Goal: Transaction & Acquisition: Purchase product/service

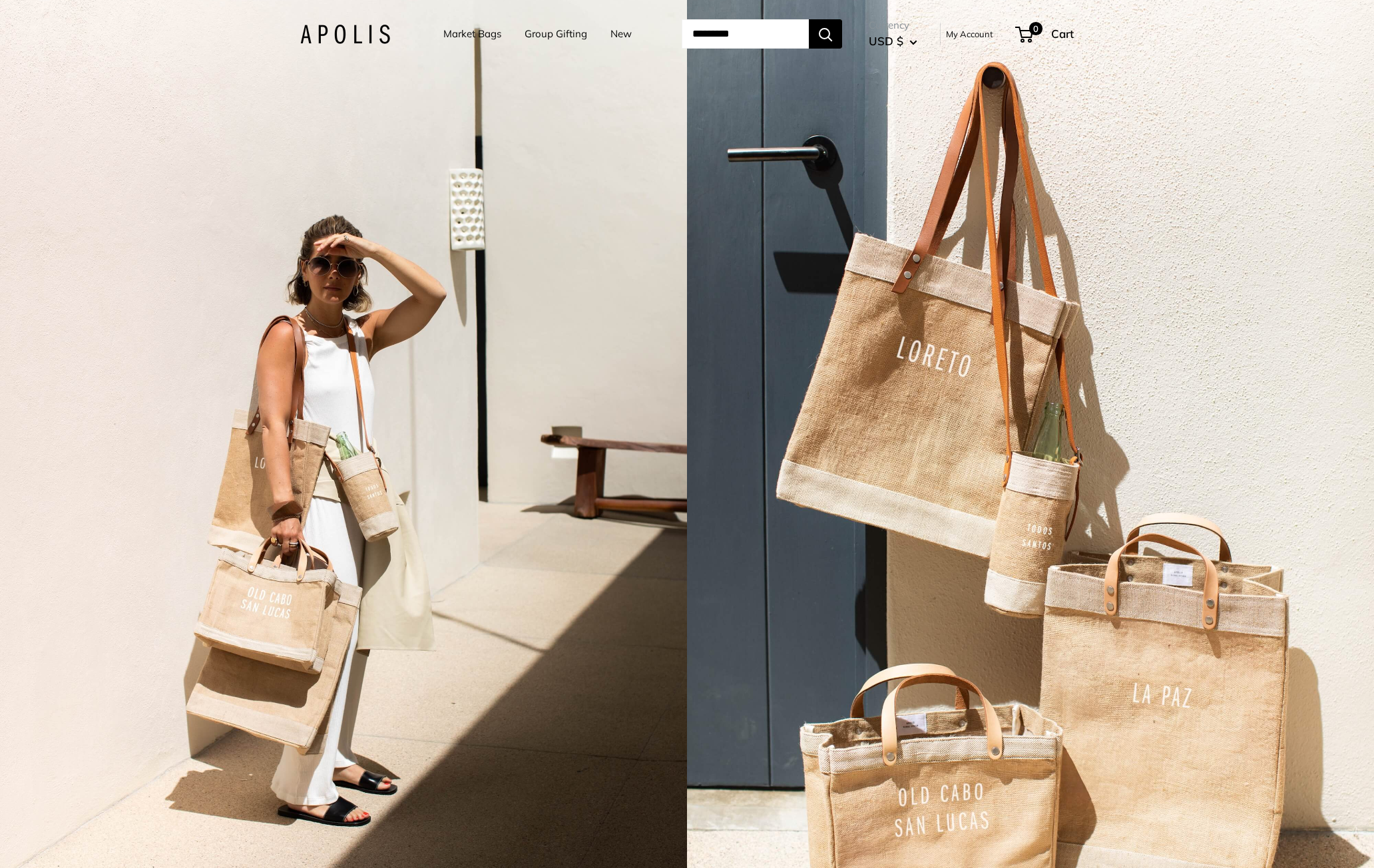
click at [464, 38] on link "Market Bags" at bounding box center [473, 34] width 58 height 19
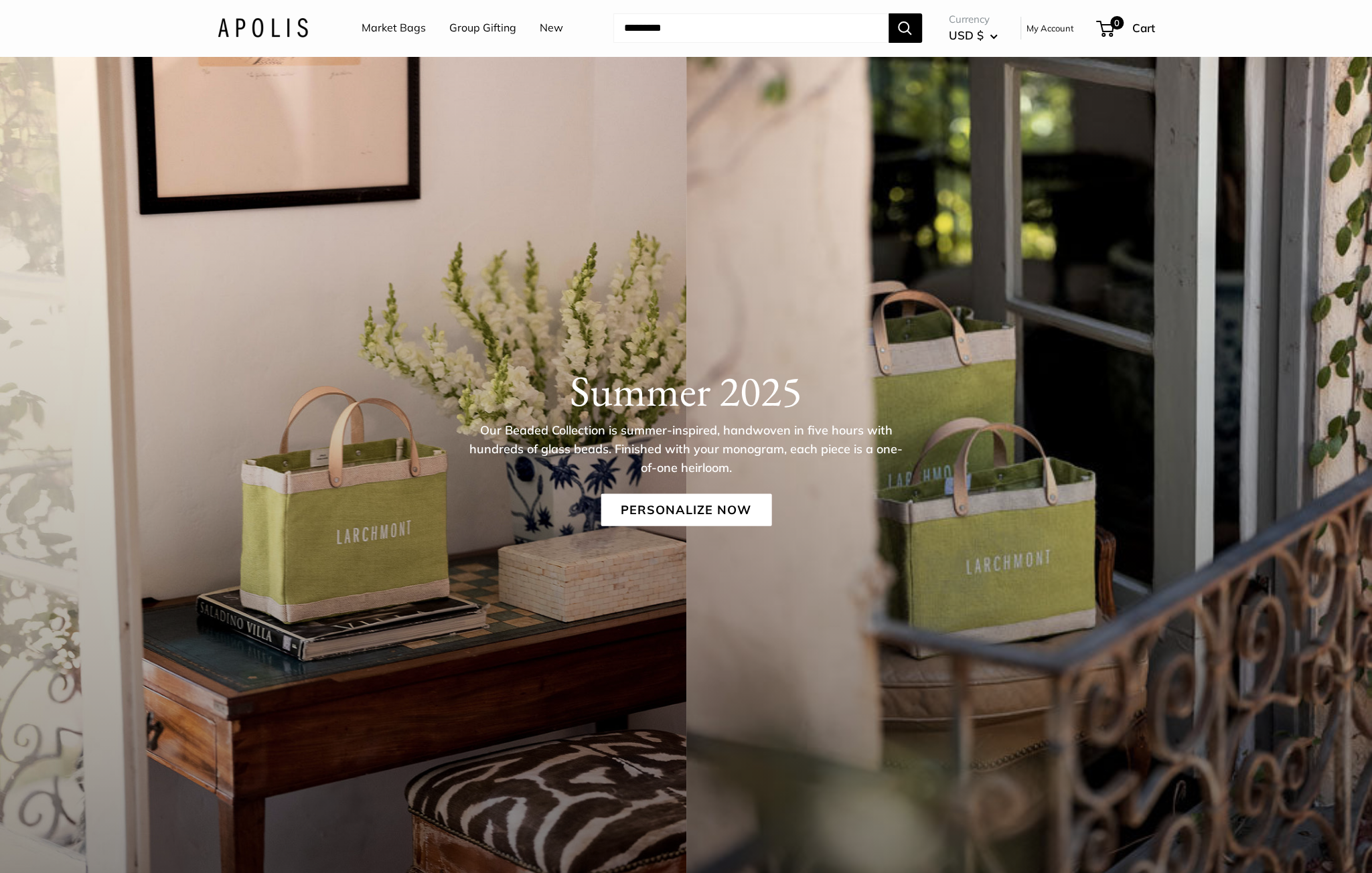
click at [395, 28] on link "Market Bags" at bounding box center [393, 28] width 64 height 20
click at [480, 22] on link "Group Gifting" at bounding box center [483, 28] width 67 height 20
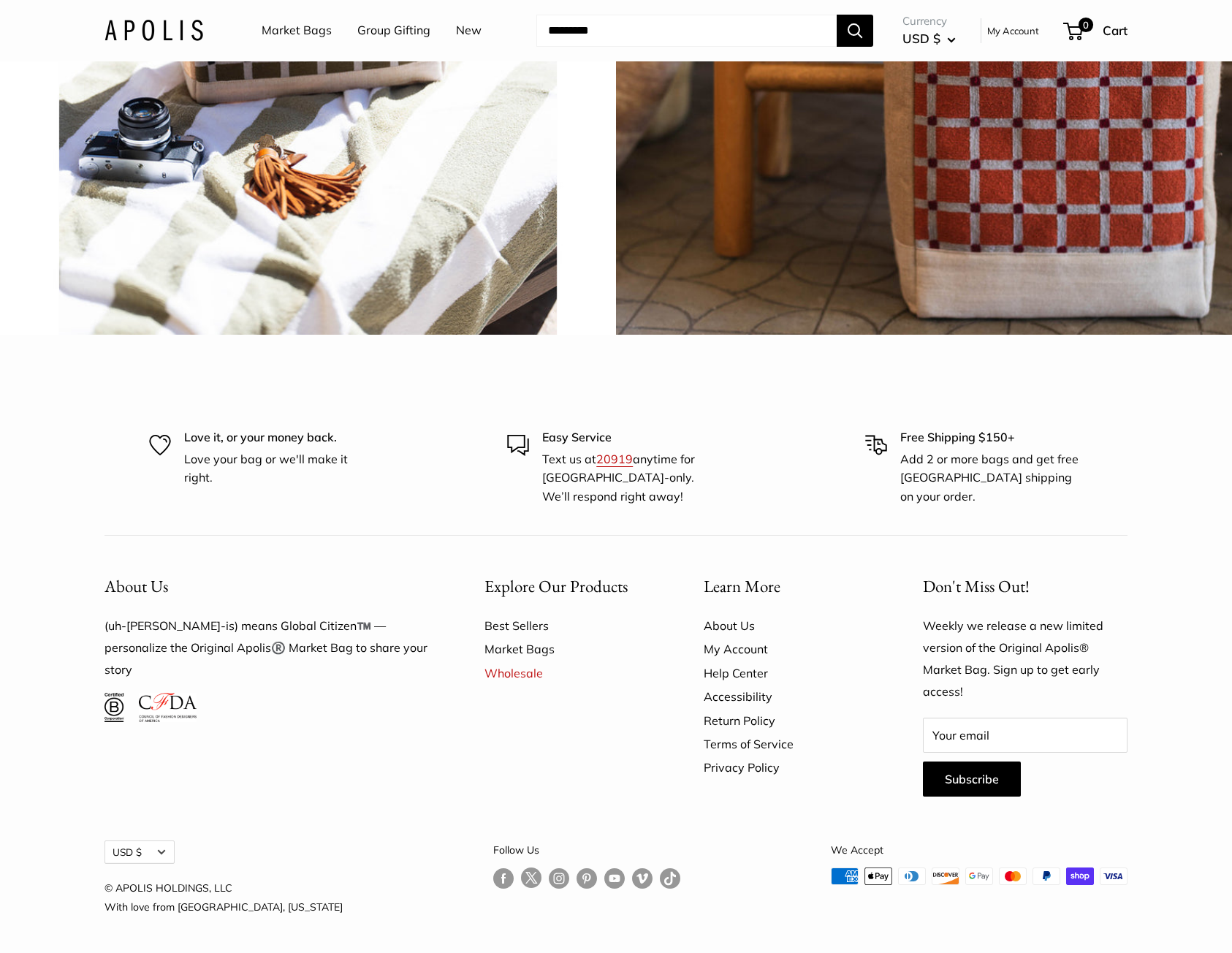
scroll to position [4068, 0]
click at [501, 671] on link "Wholesale" at bounding box center [568, 673] width 168 height 24
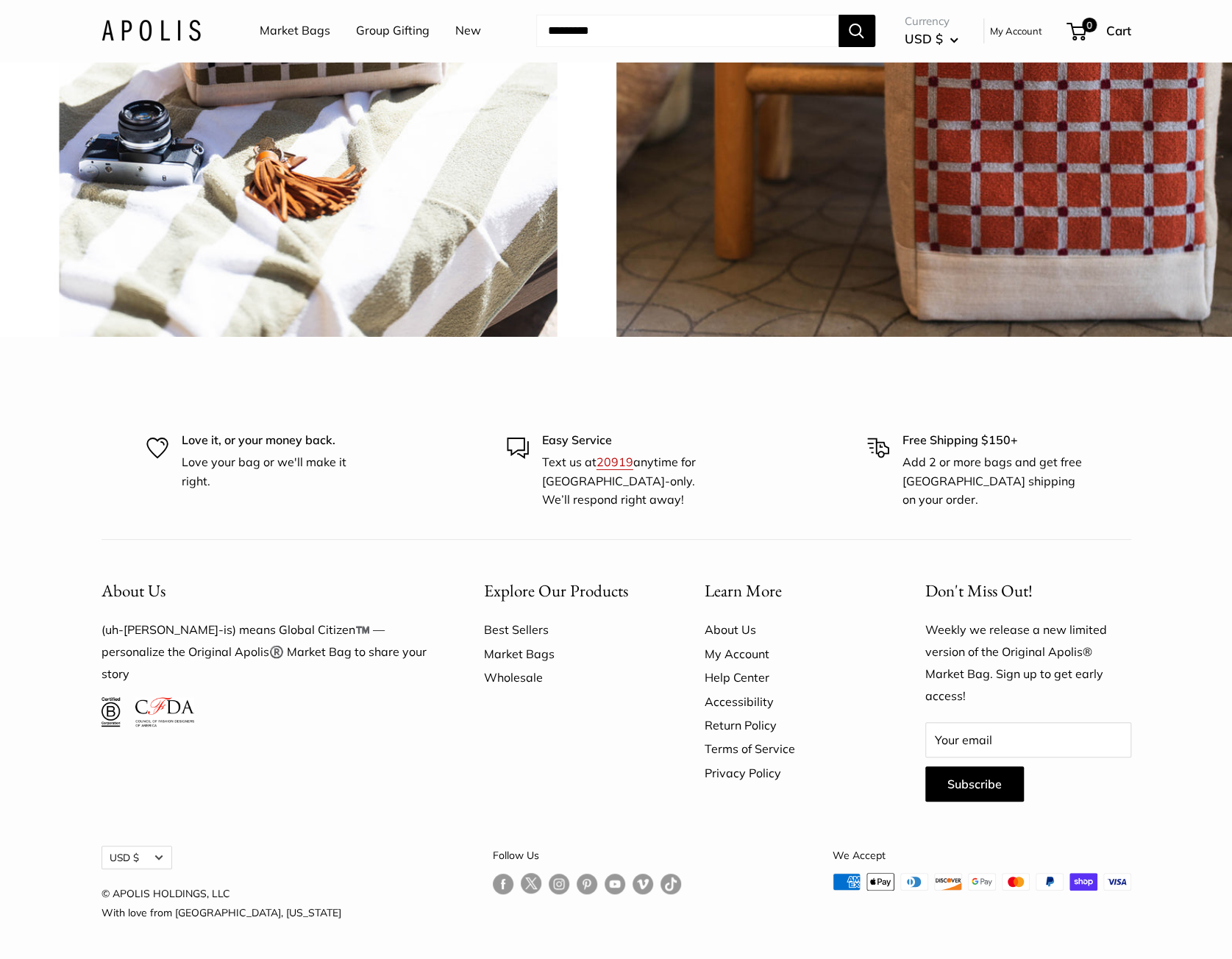
scroll to position [4084, 0]
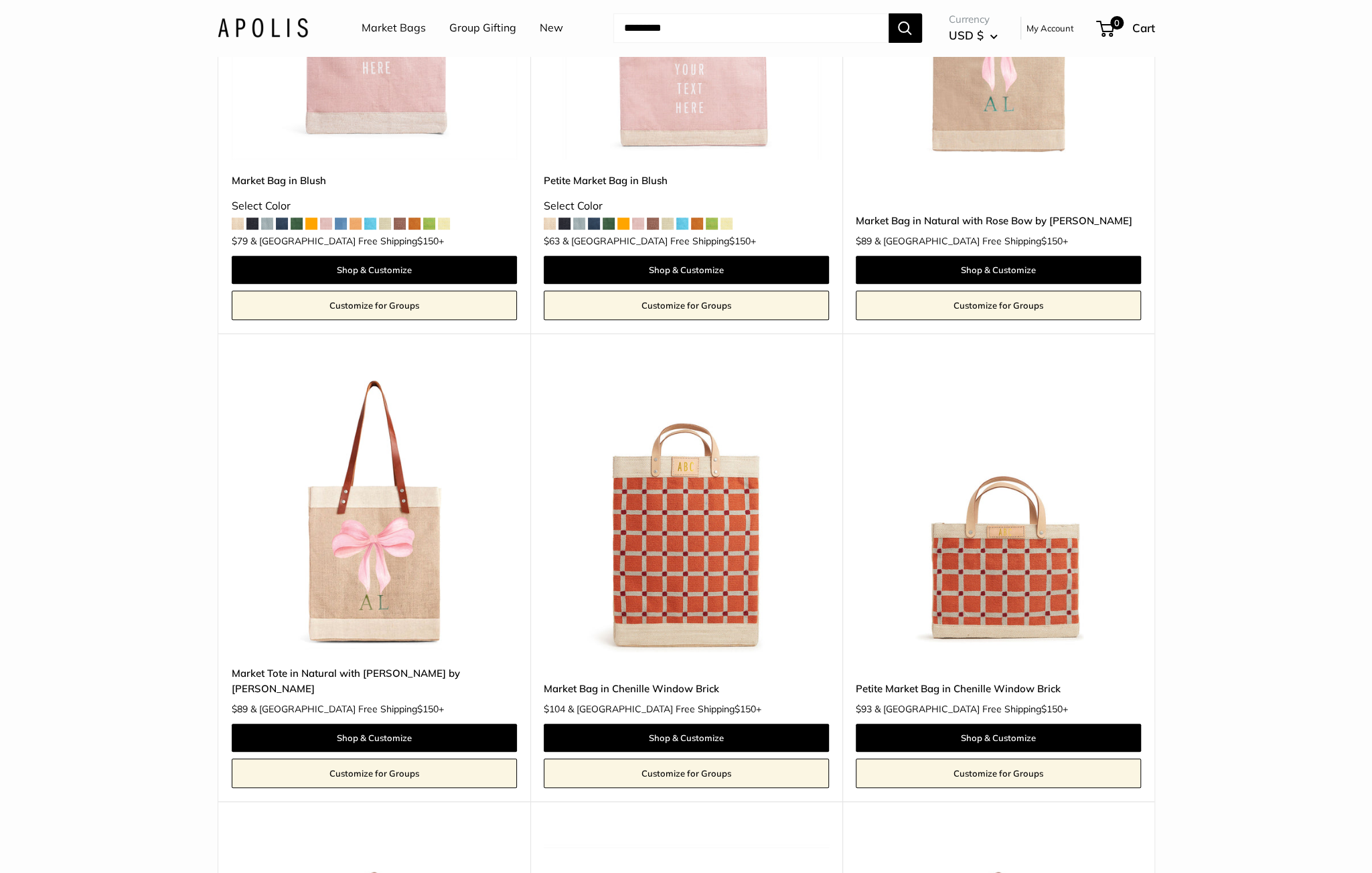
scroll to position [335, 0]
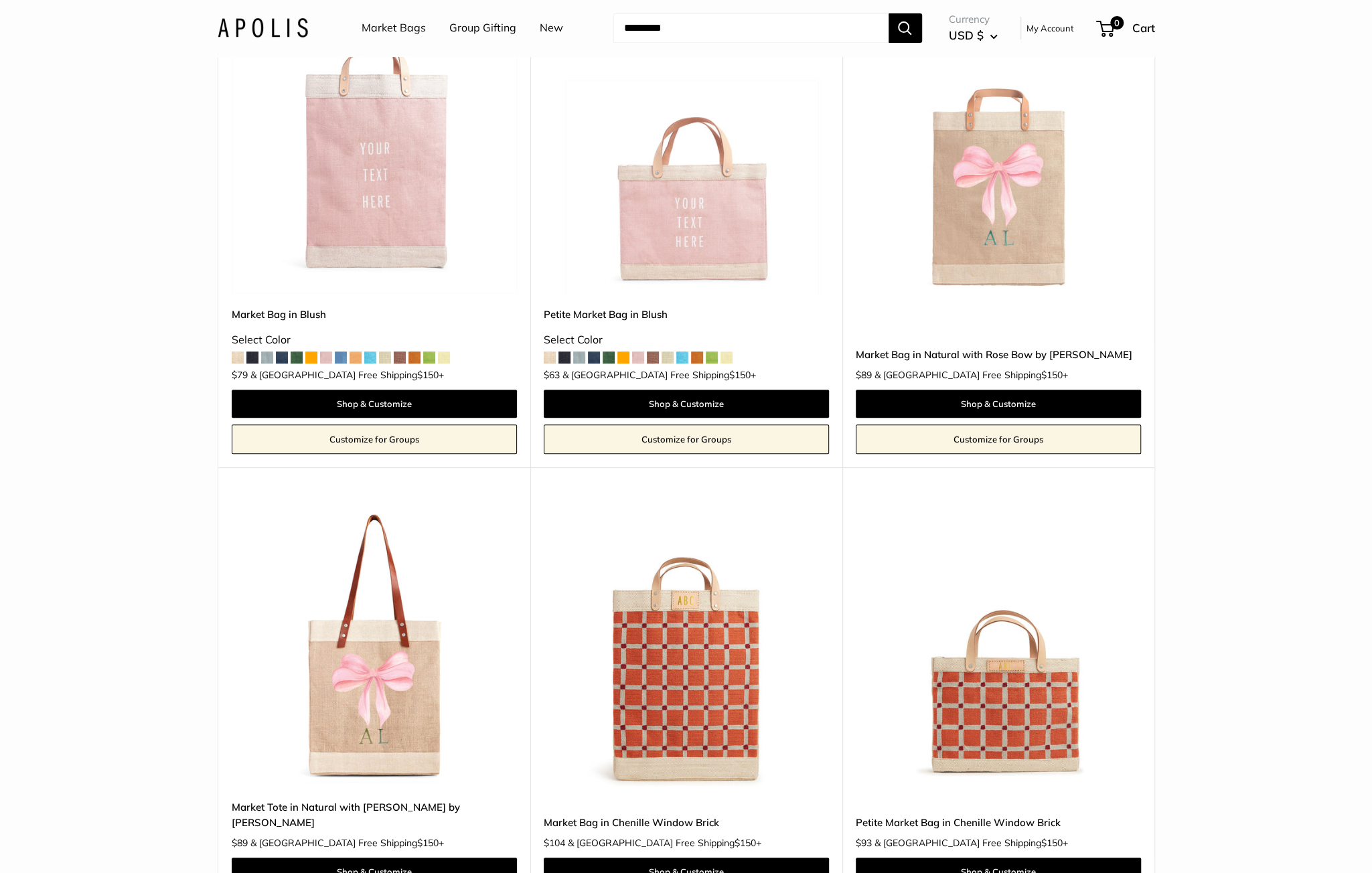
click at [568, 360] on span at bounding box center [564, 357] width 12 height 12
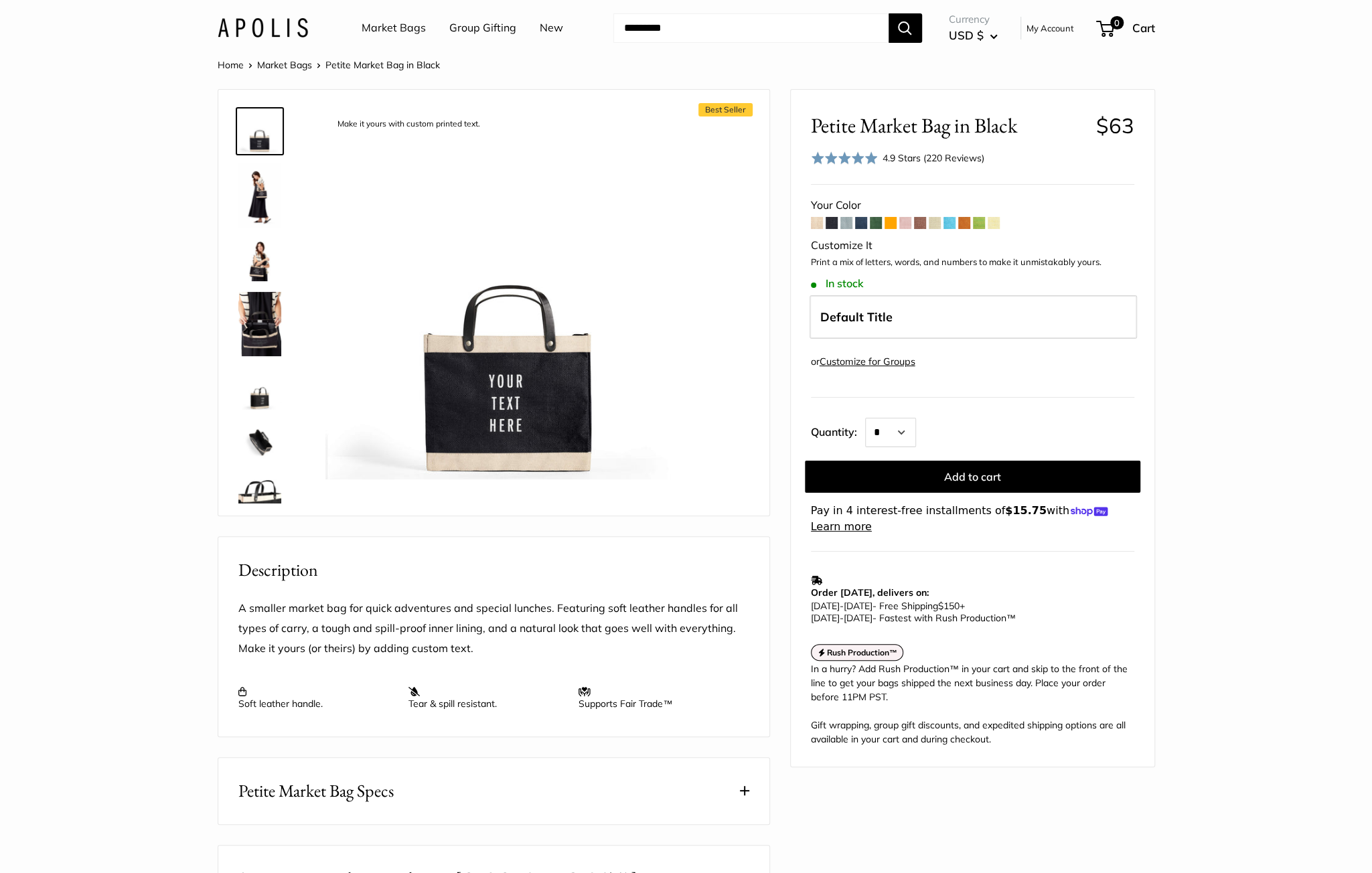
click at [861, 223] on span at bounding box center [861, 223] width 12 height 12
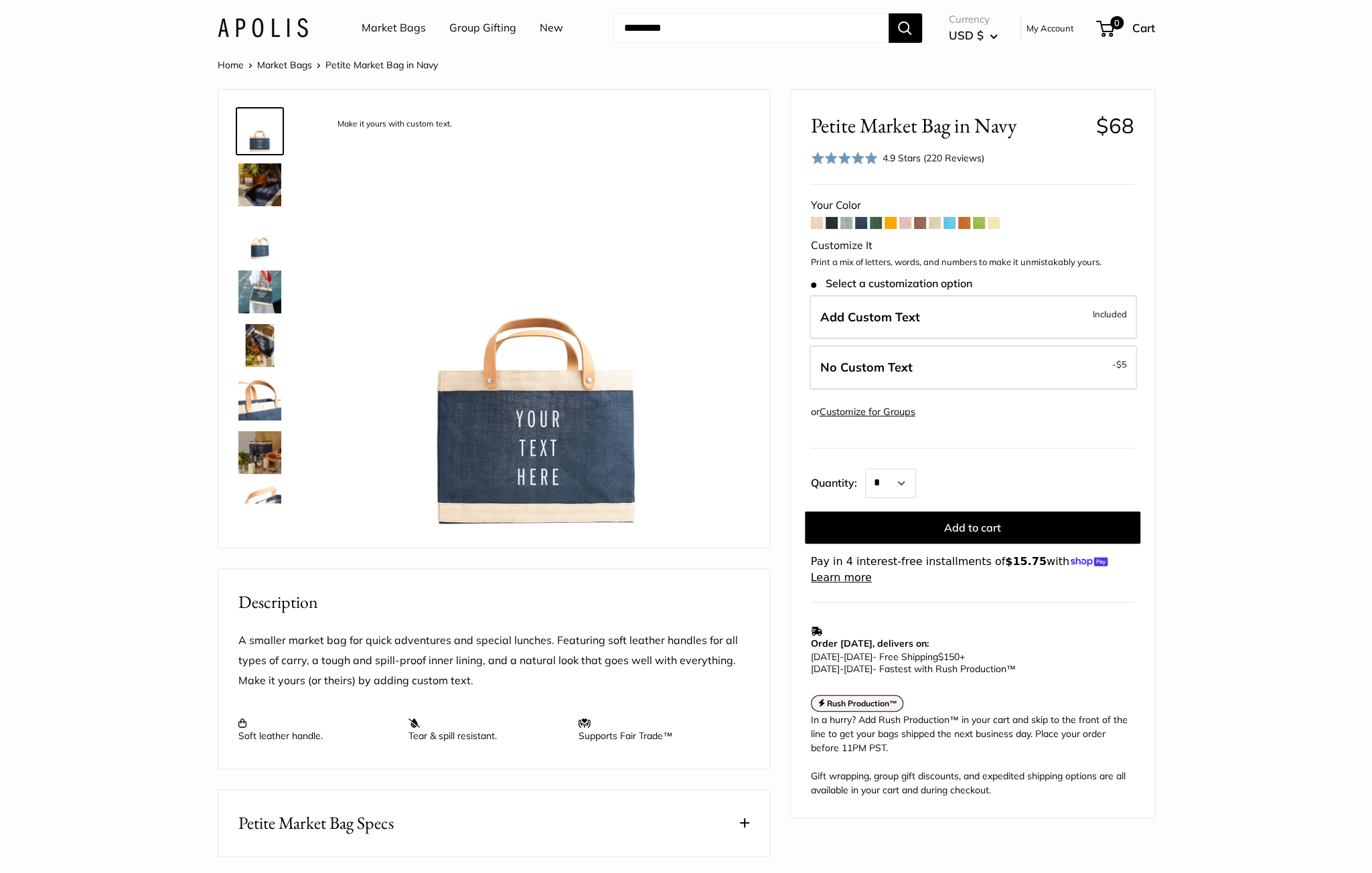
click at [847, 223] on span at bounding box center [846, 223] width 12 height 12
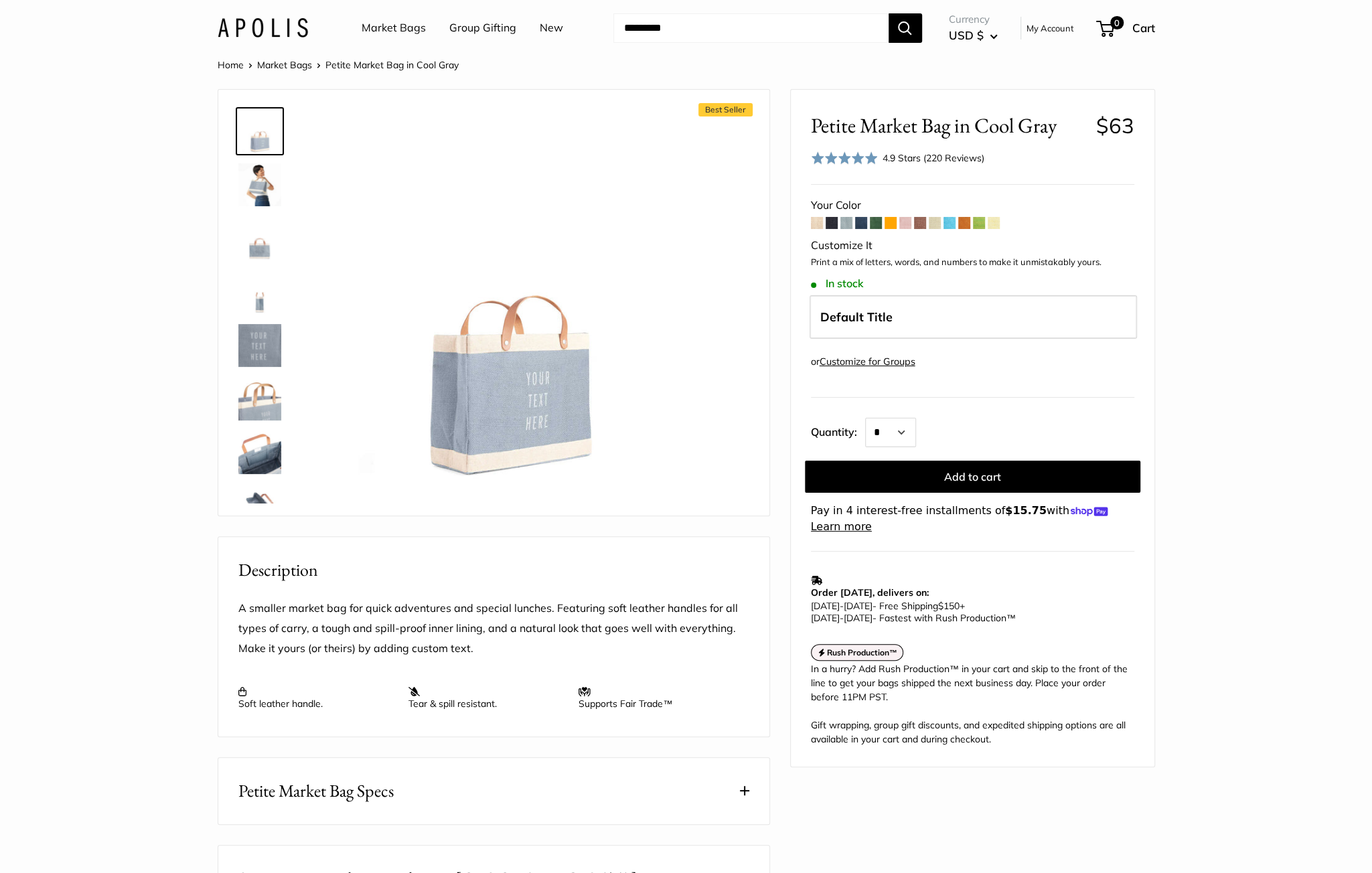
click at [874, 223] on span at bounding box center [876, 223] width 12 height 12
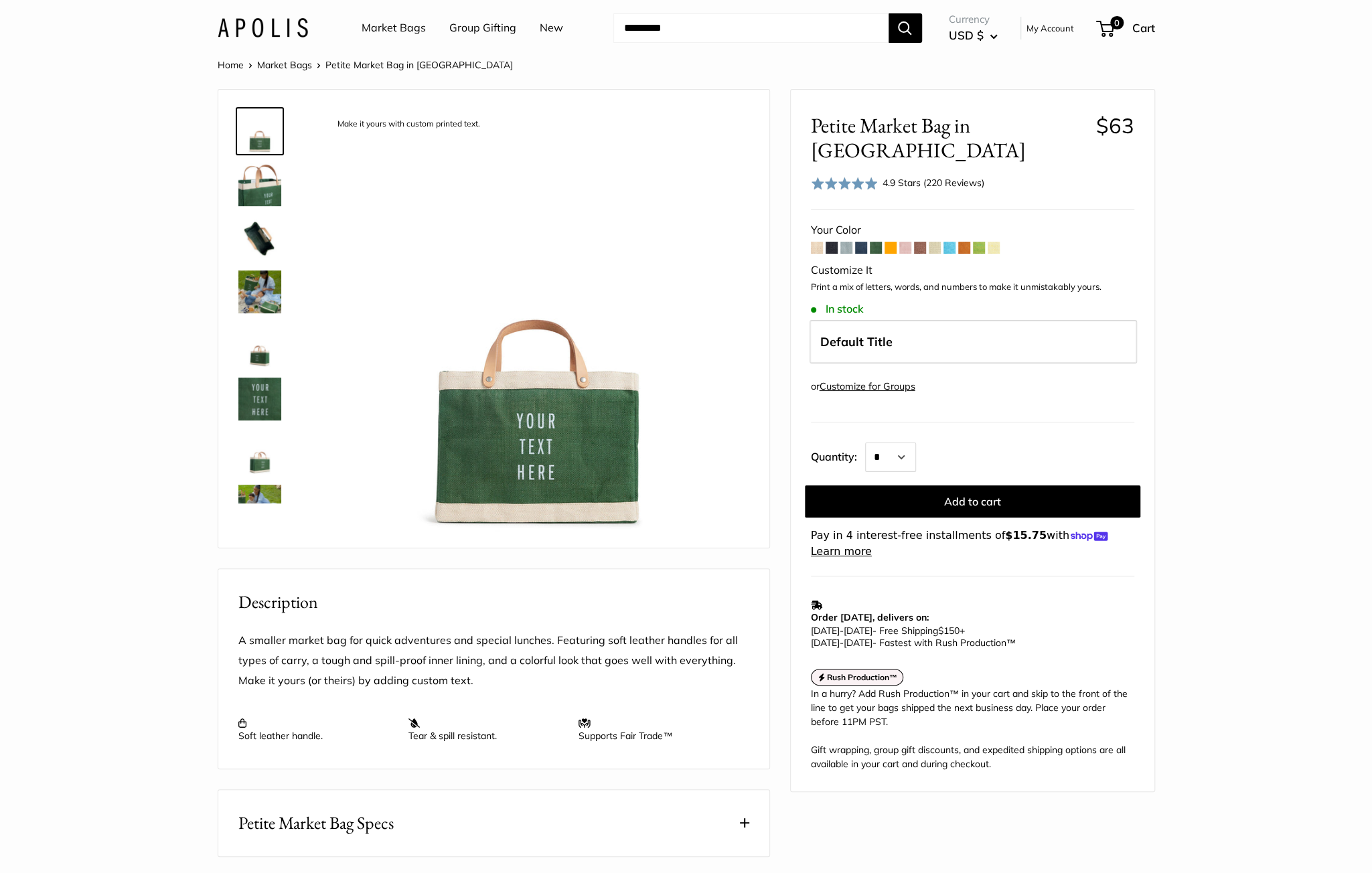
click at [1000, 242] on span at bounding box center [993, 248] width 12 height 12
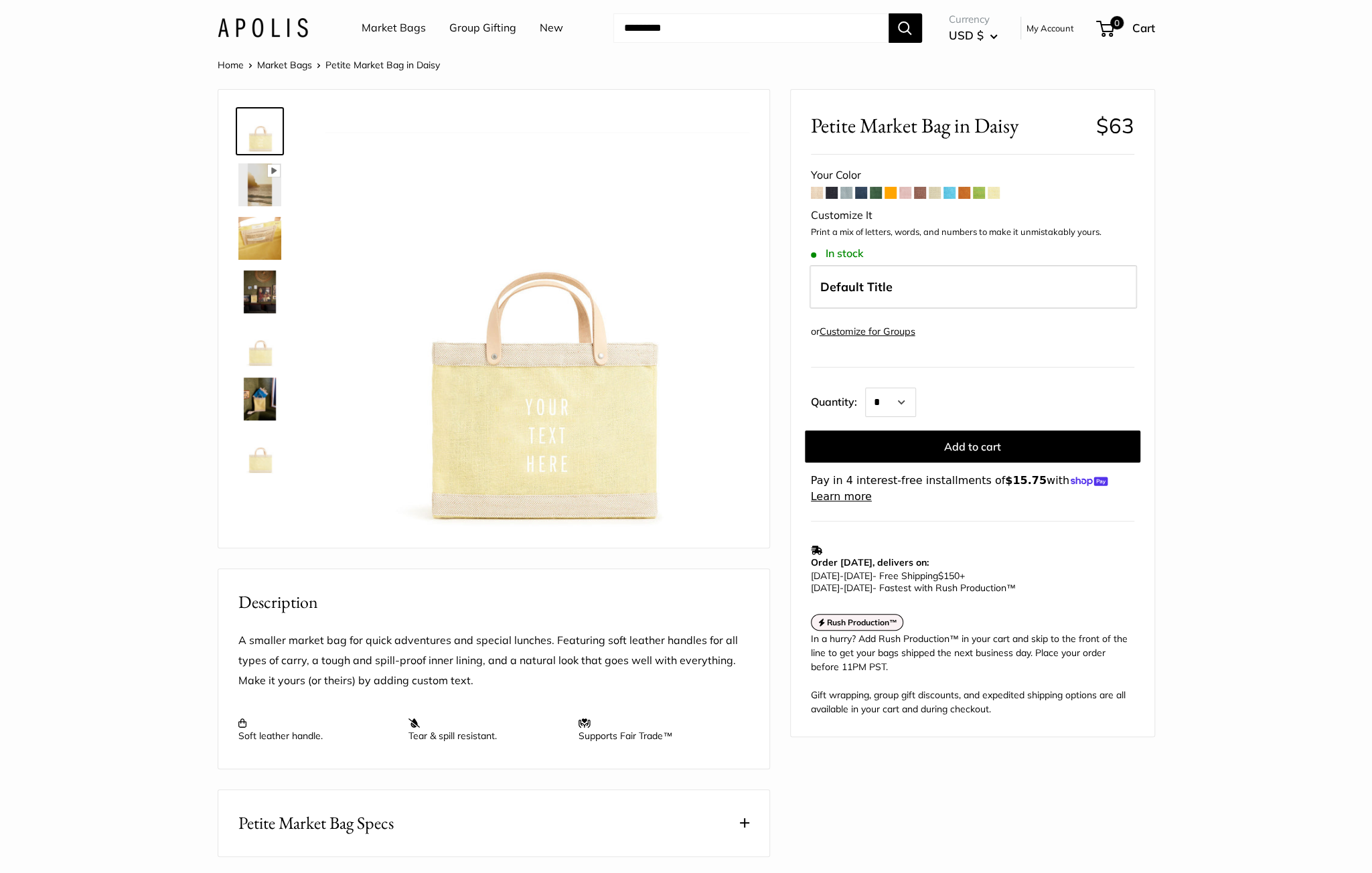
click at [963, 194] on span at bounding box center [964, 193] width 12 height 12
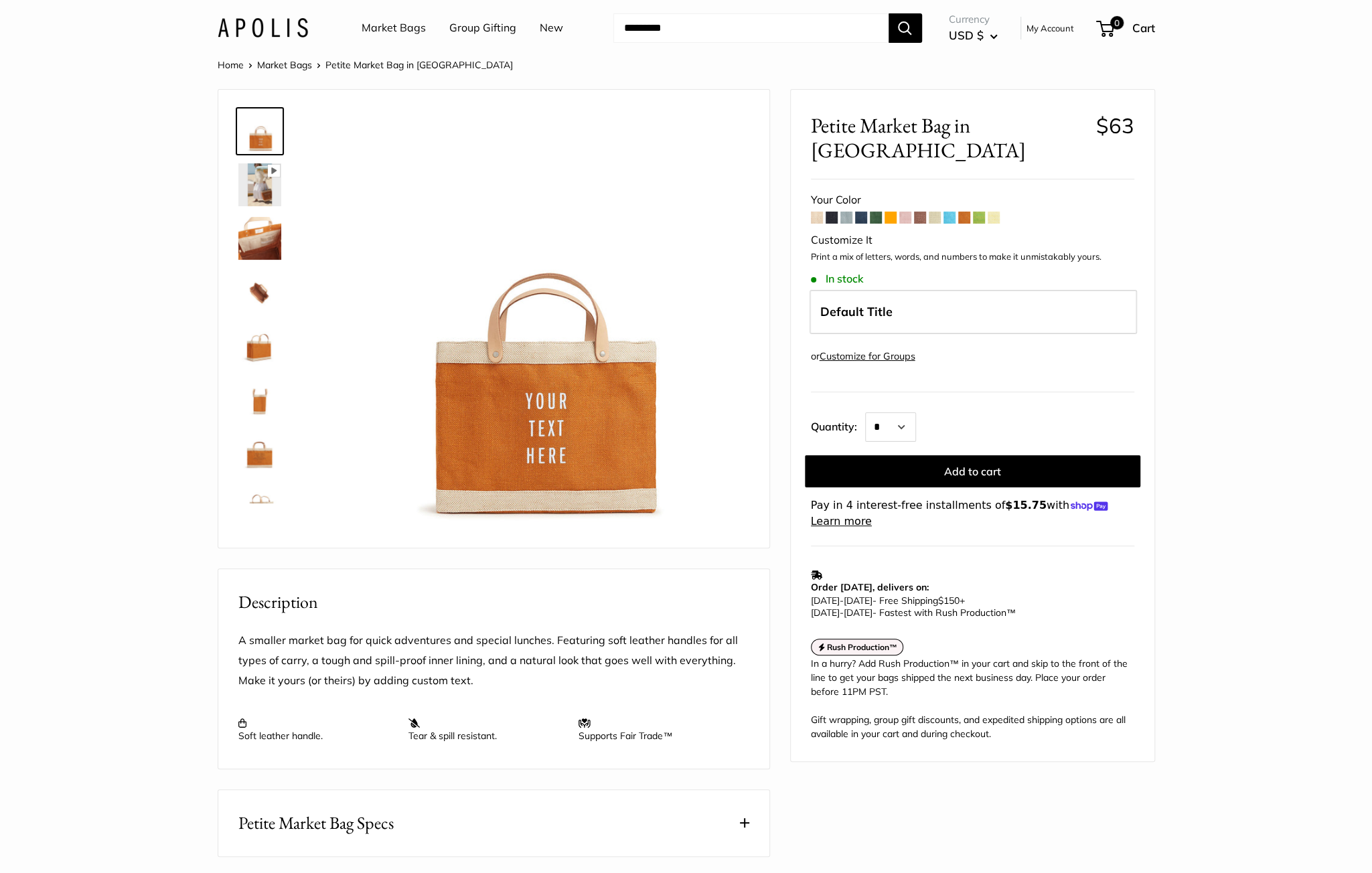
click at [933, 212] on span at bounding box center [935, 218] width 12 height 12
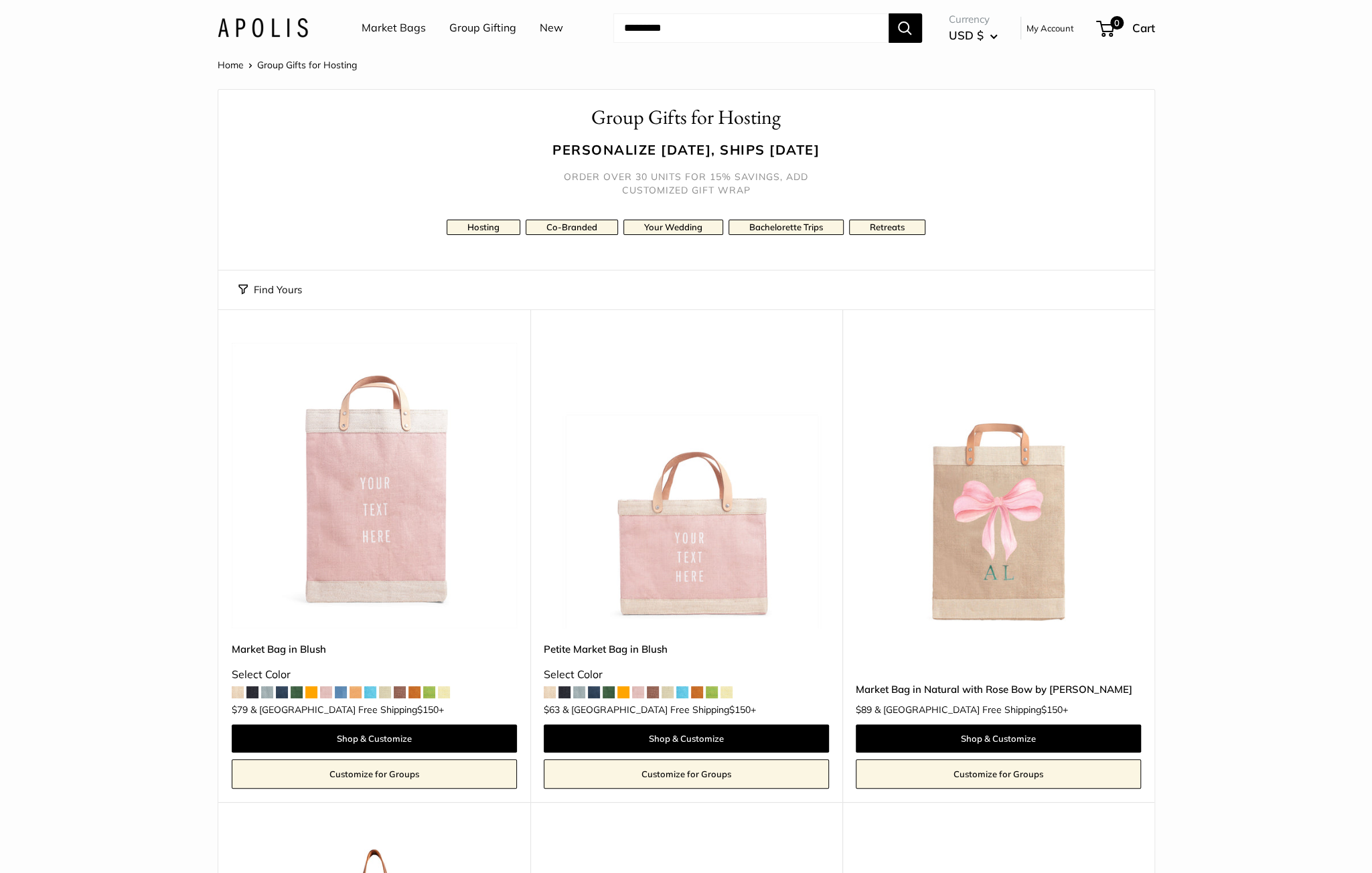
click at [0, 0] on img at bounding box center [0, 0] width 0 height 0
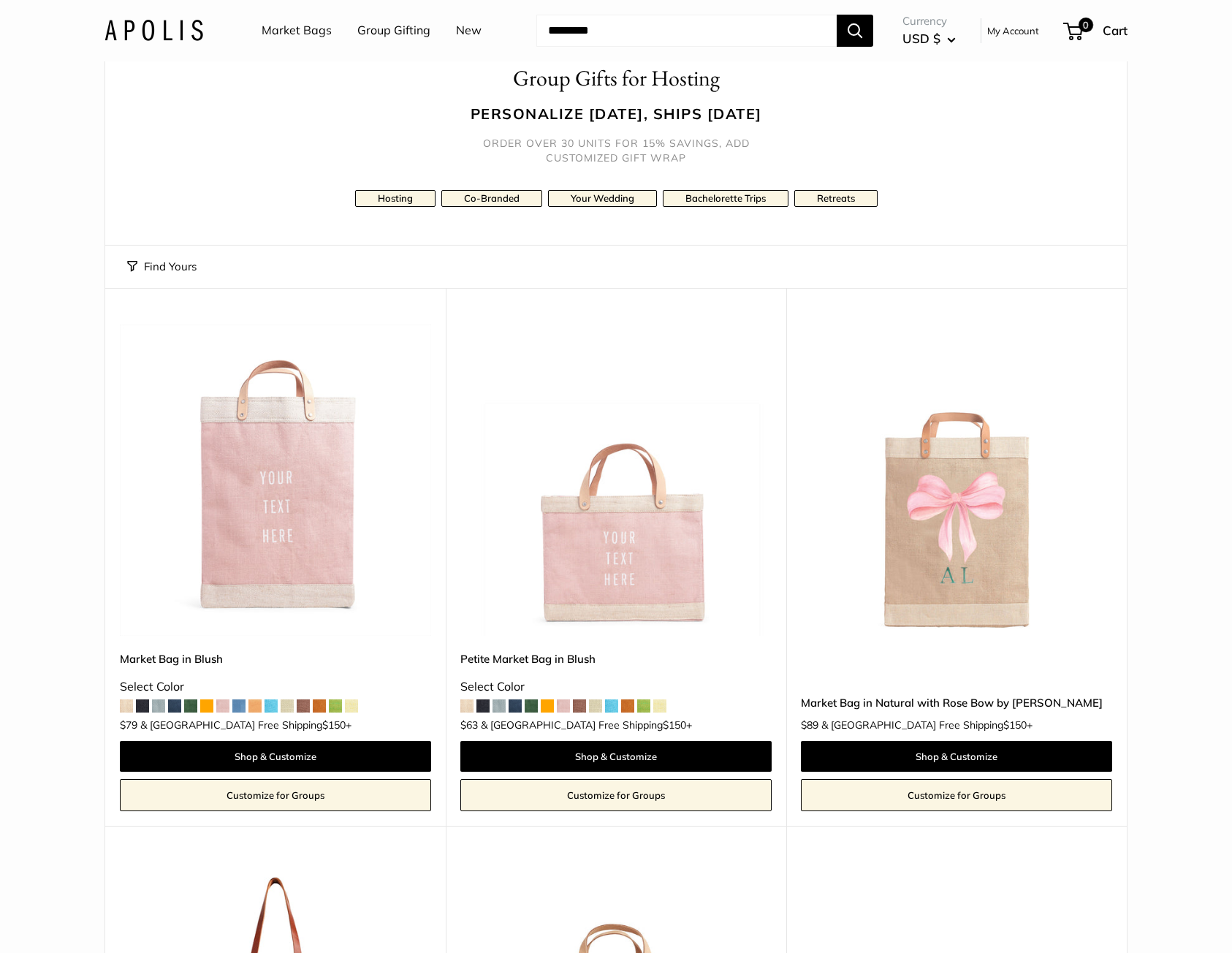
scroll to position [73, 0]
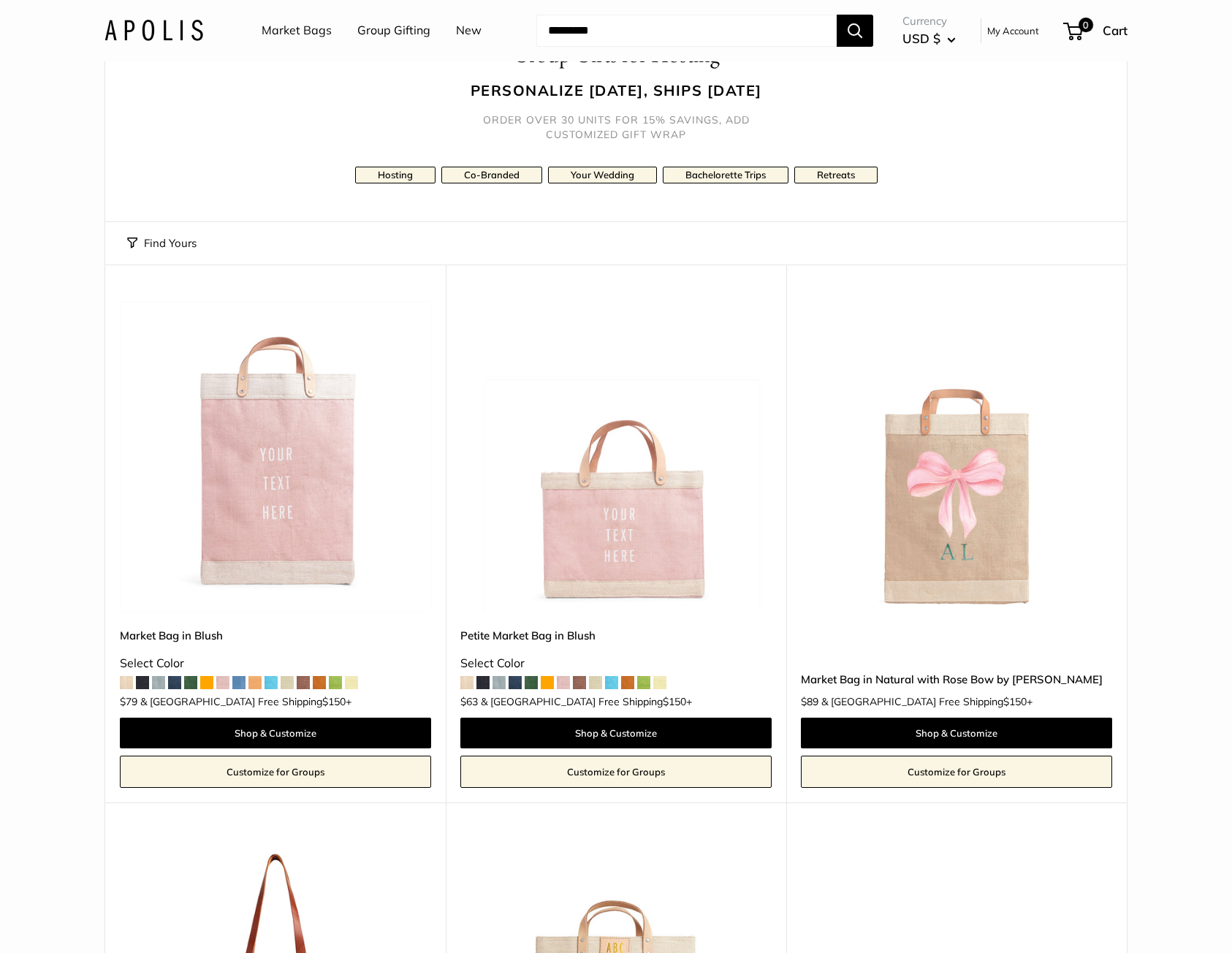
click at [0, 0] on img at bounding box center [0, 0] width 0 height 0
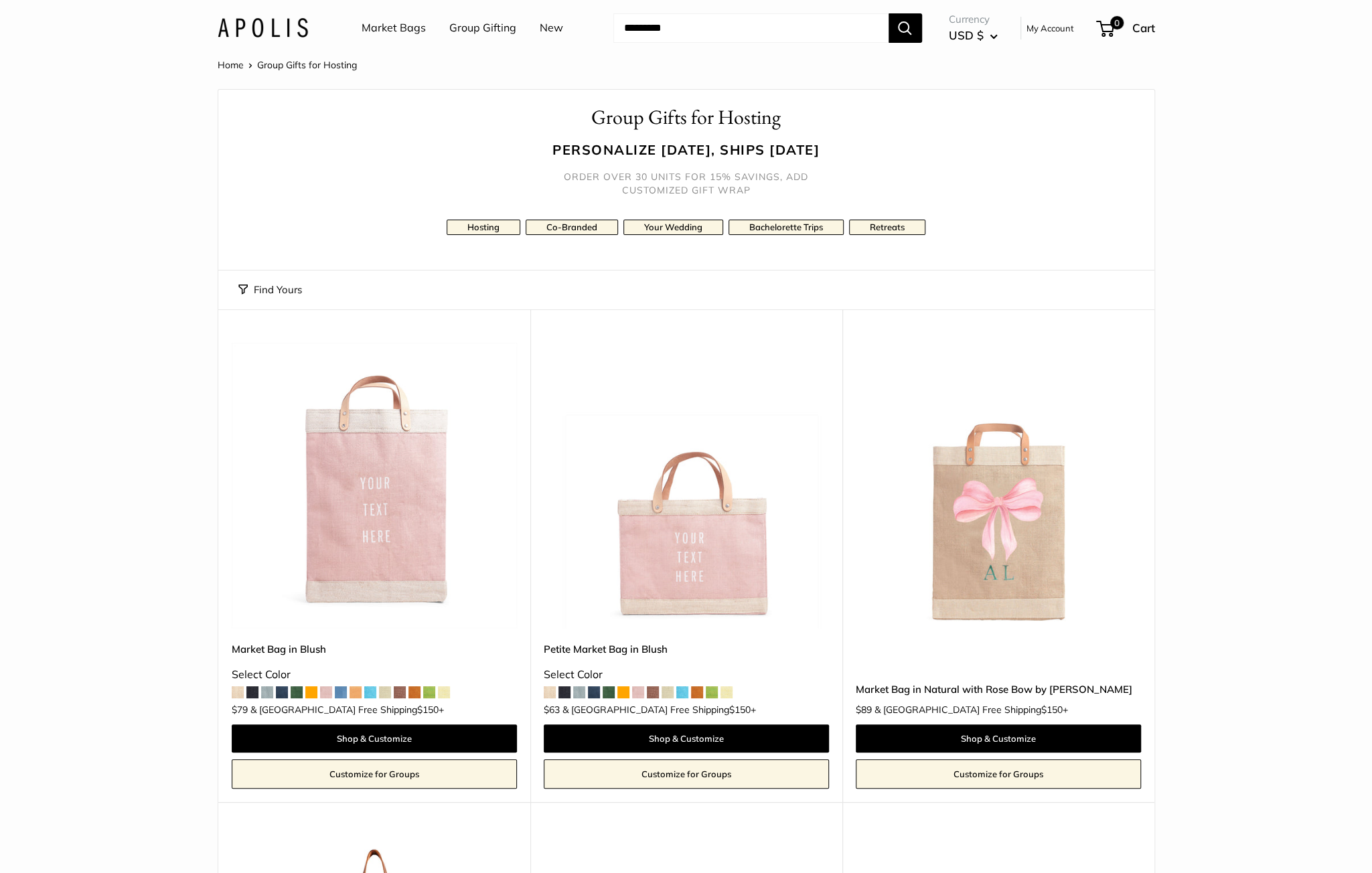
click at [472, 28] on link "Group Gifting" at bounding box center [483, 28] width 67 height 20
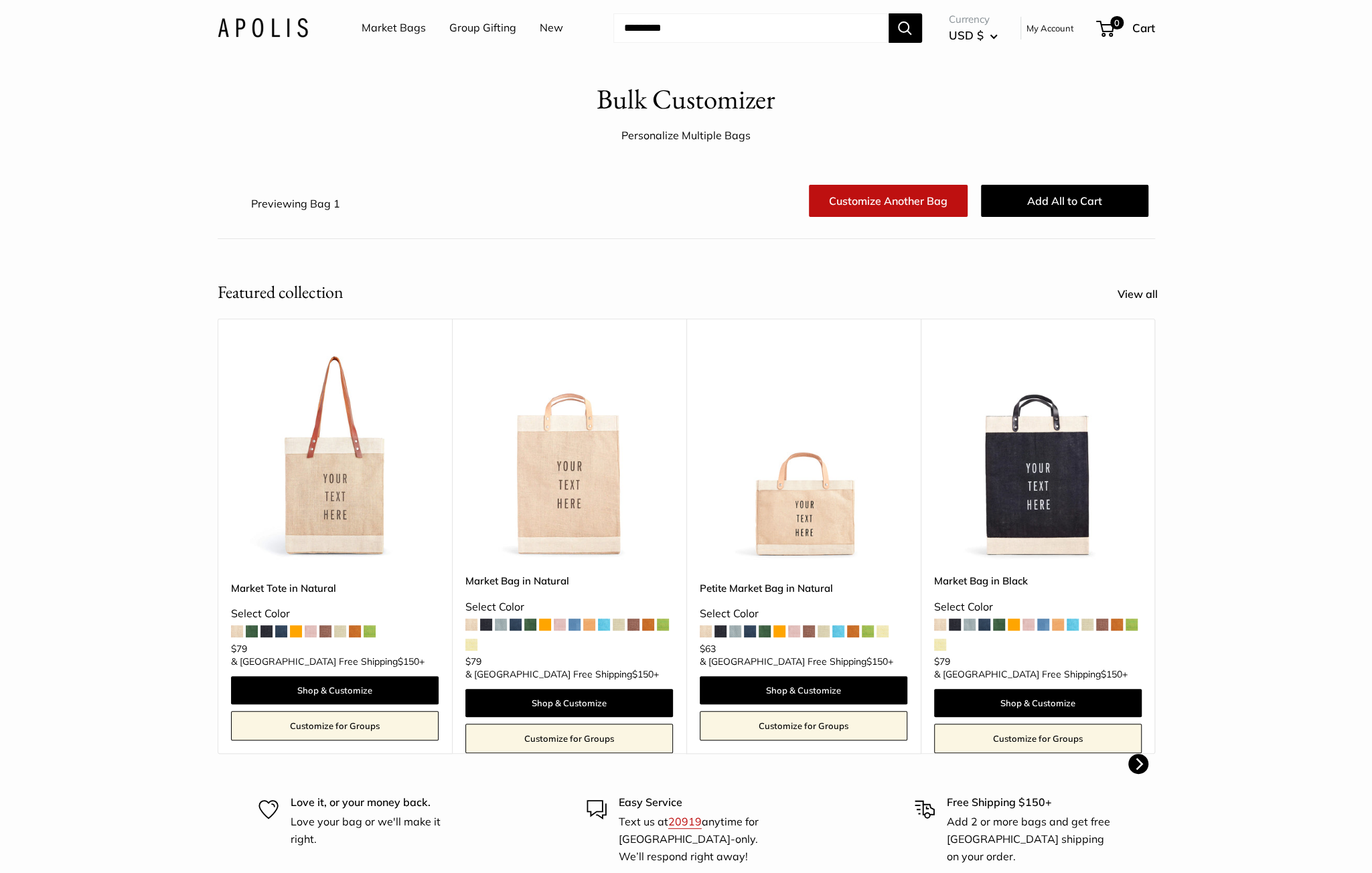
click at [0, 0] on img at bounding box center [0, 0] width 0 height 0
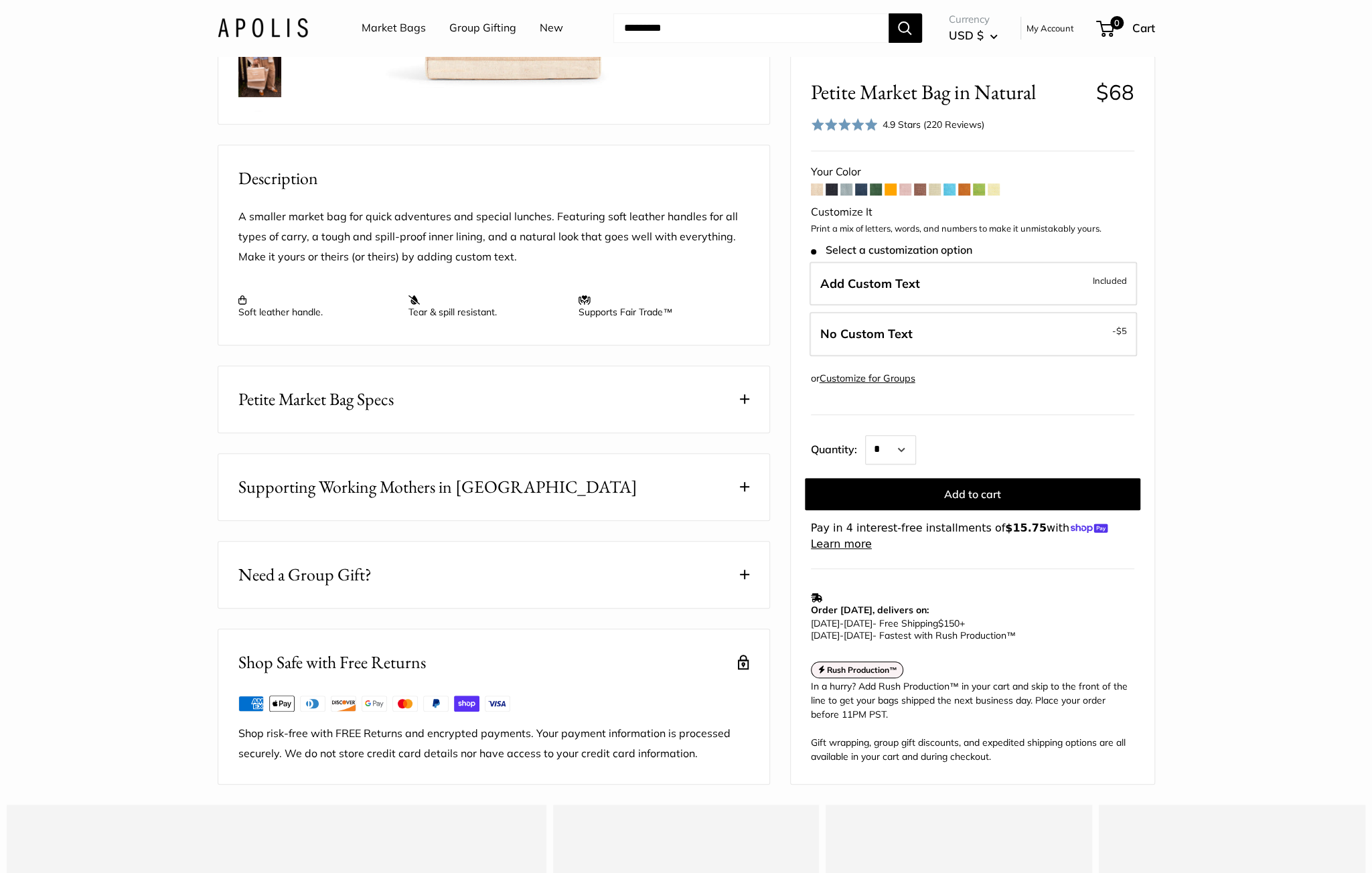
scroll to position [401, 0]
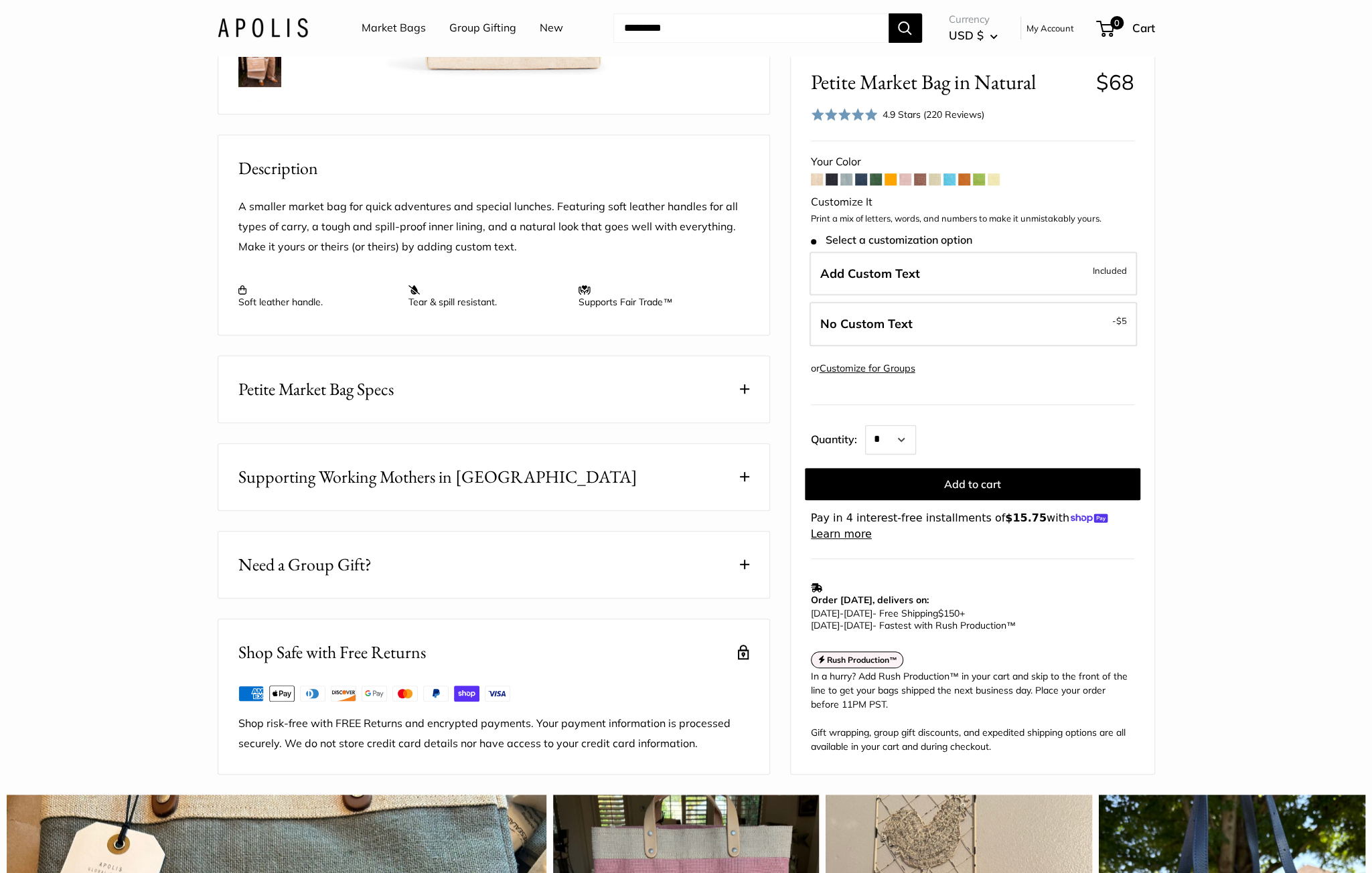
click at [334, 577] on span "Need a Group Gift?" at bounding box center [305, 564] width 133 height 26
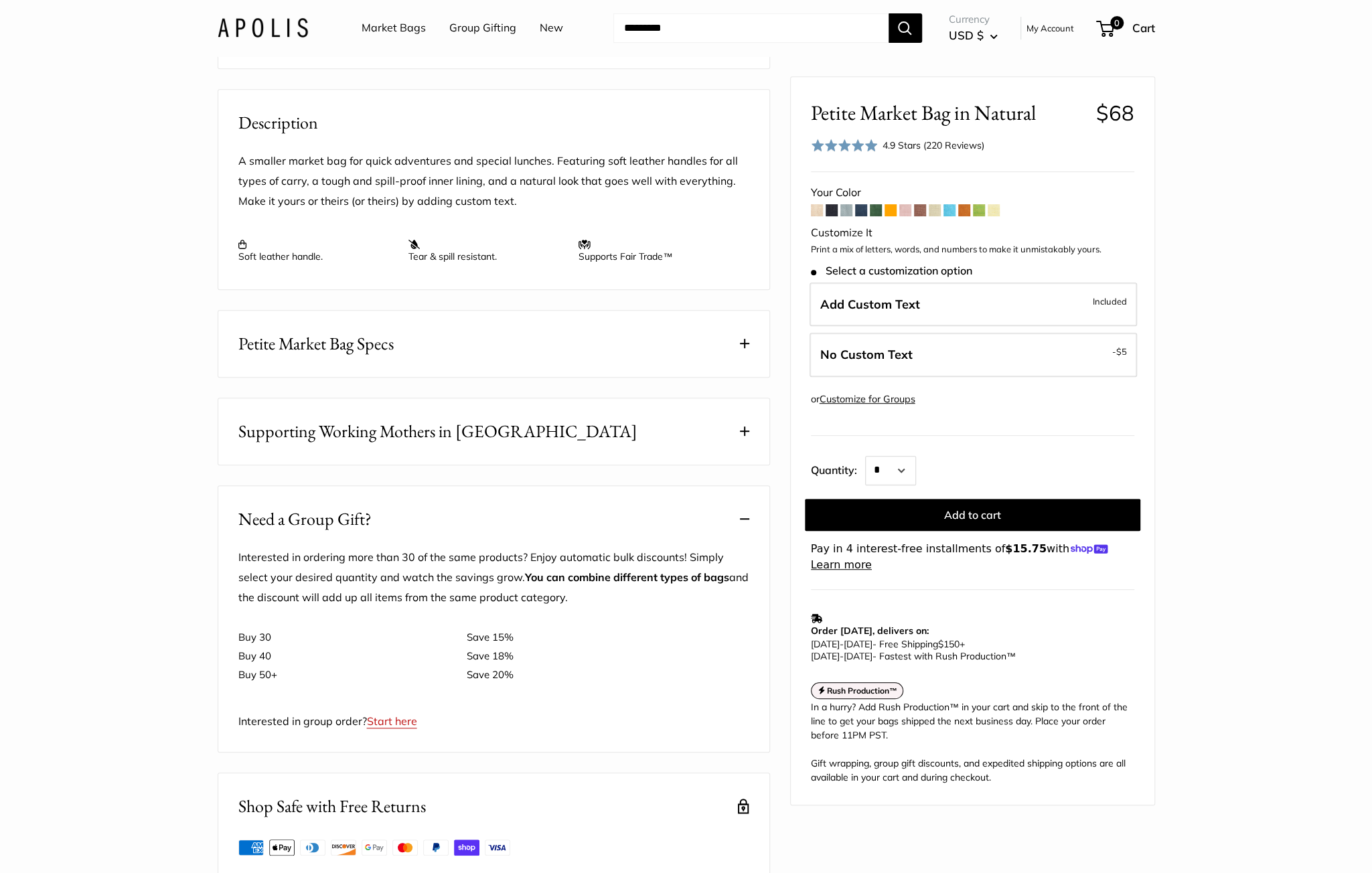
scroll to position [468, 0]
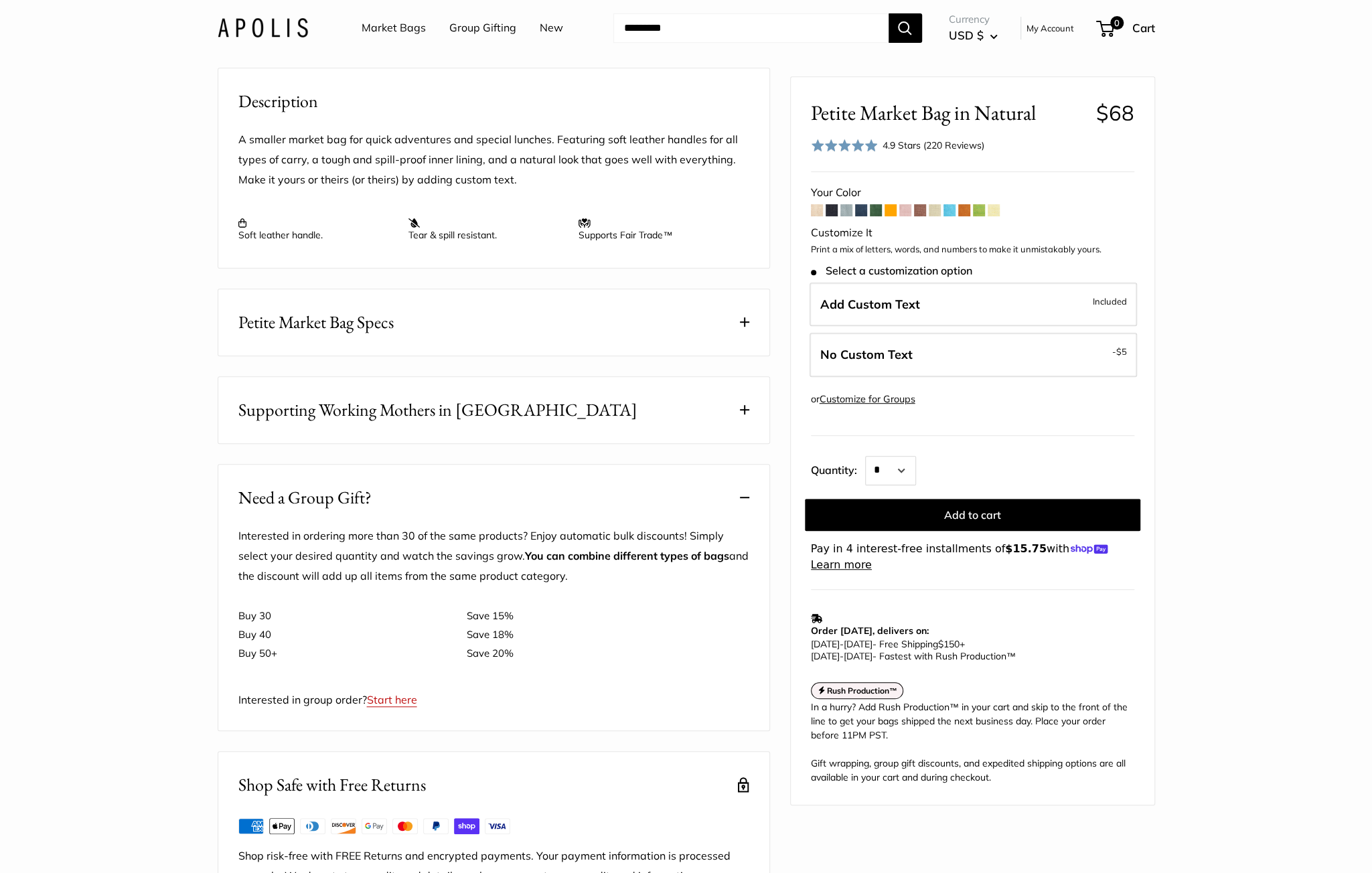
click at [177, 335] on section "Home All Customizable Products Petite Market Bag in Natural Prev Next Best Sell…" at bounding box center [686, 248] width 1372 height 1319
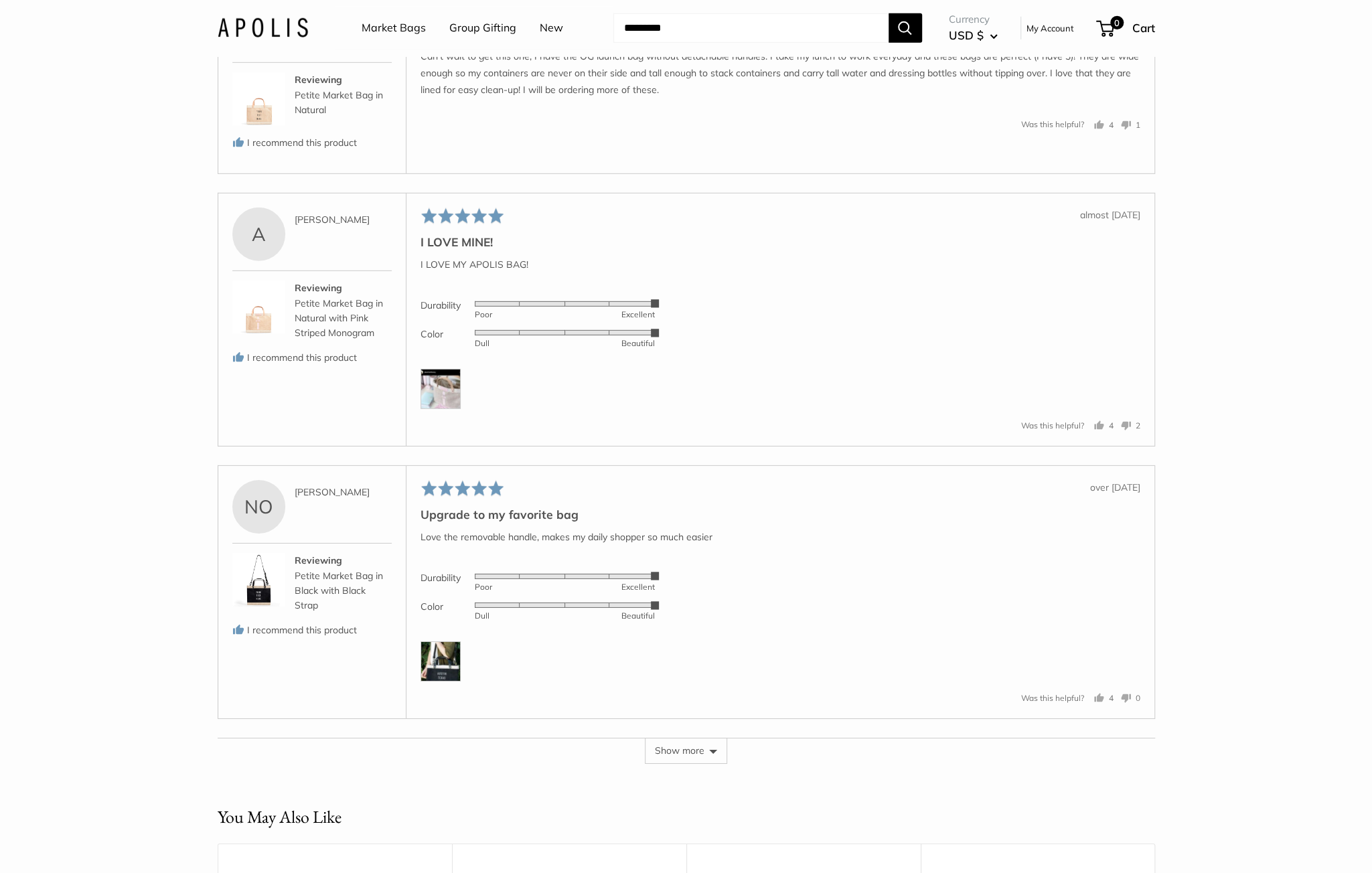
scroll to position [3212, 0]
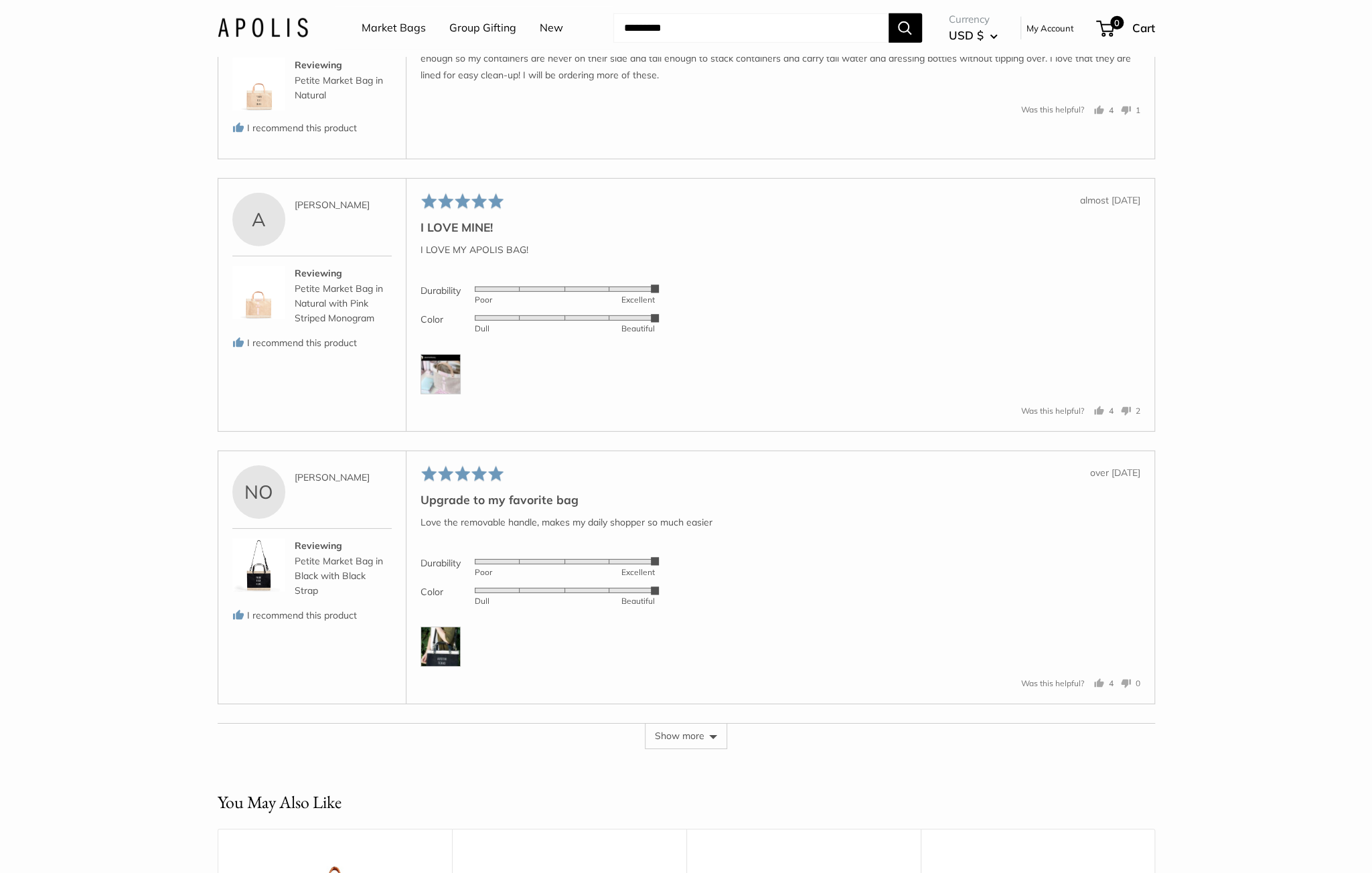
click at [444, 390] on img at bounding box center [440, 374] width 40 height 40
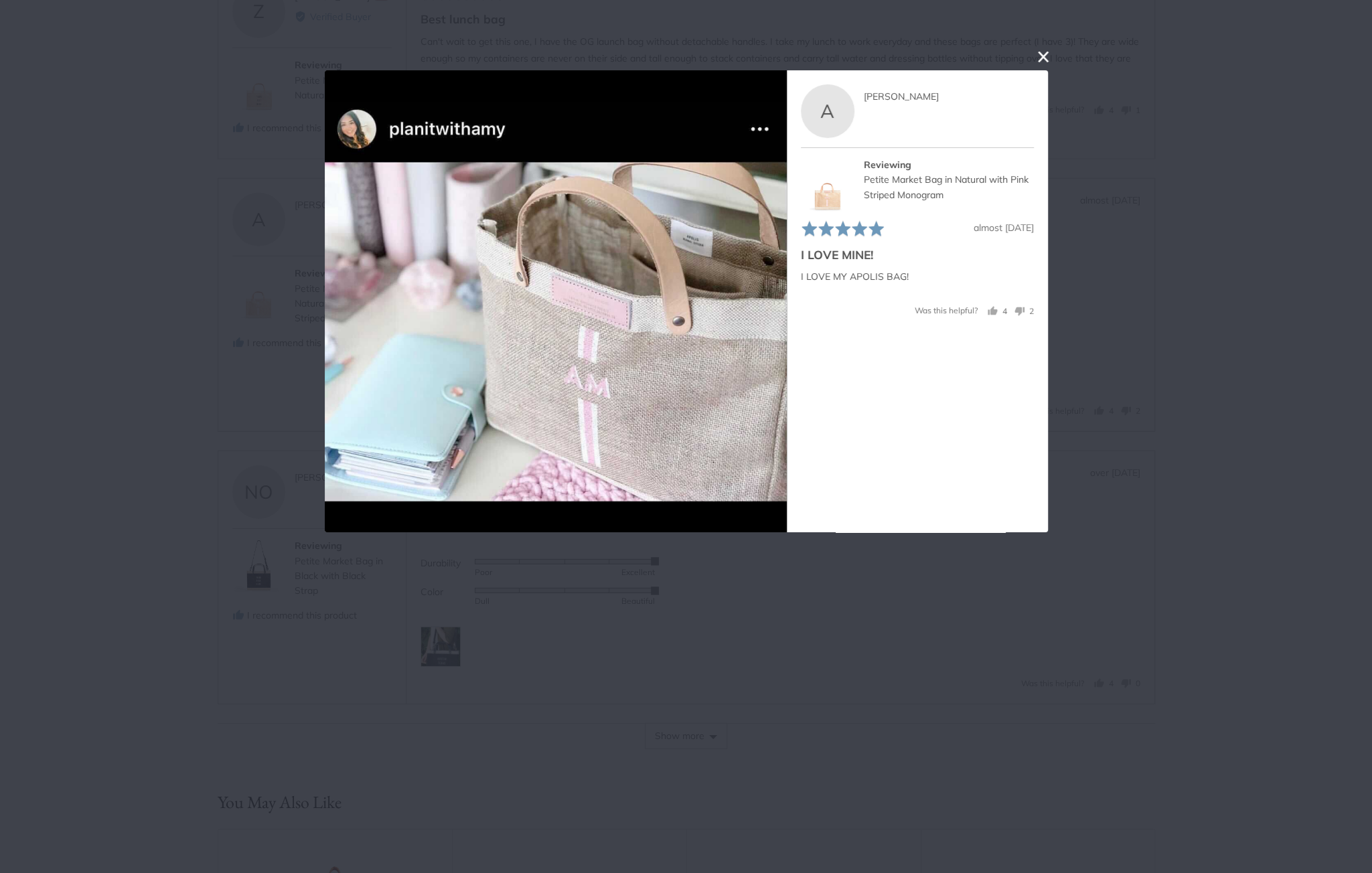
click at [1045, 54] on button "close this modal window" at bounding box center [1043, 56] width 16 height 16
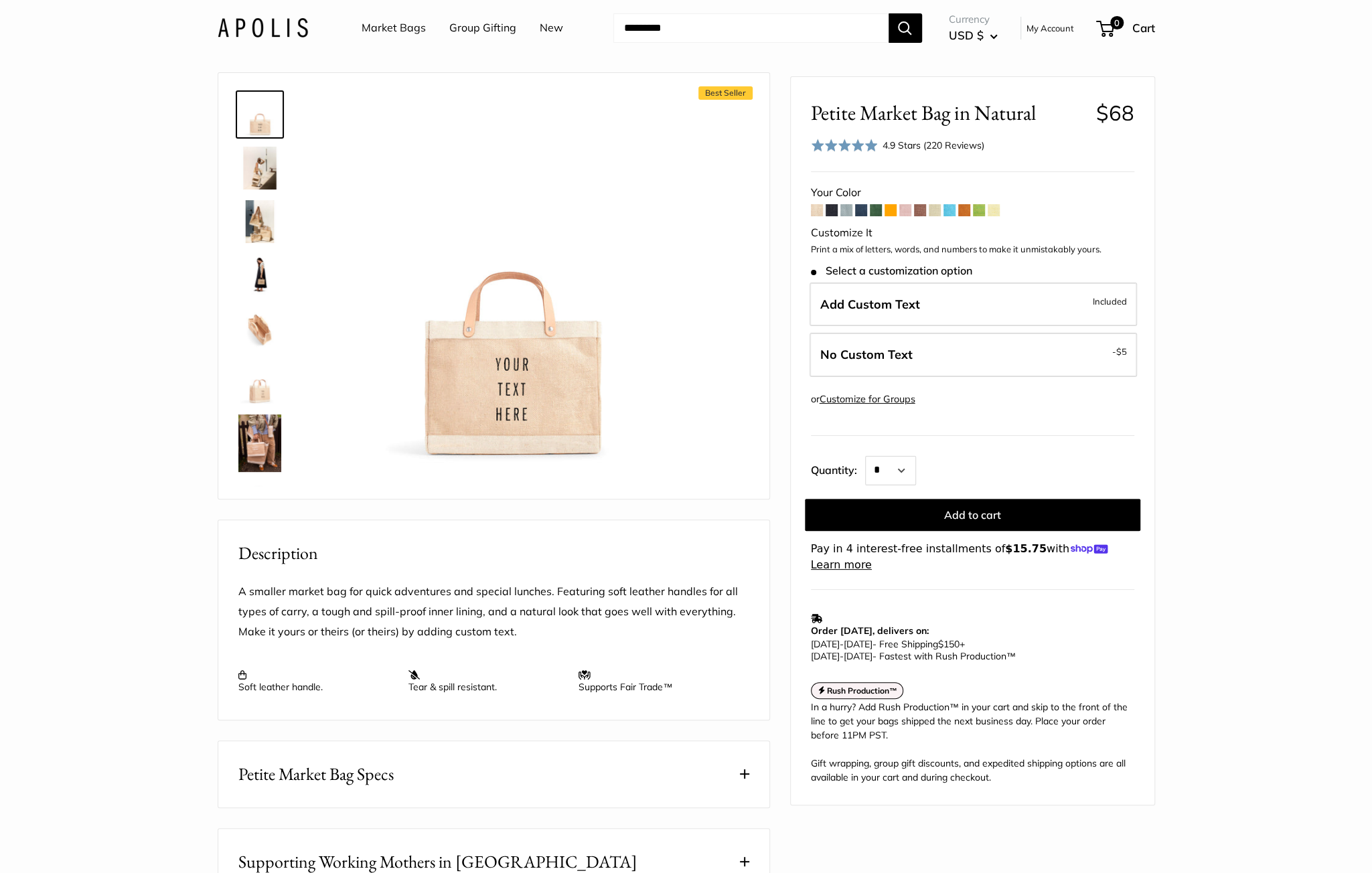
scroll to position [0, 0]
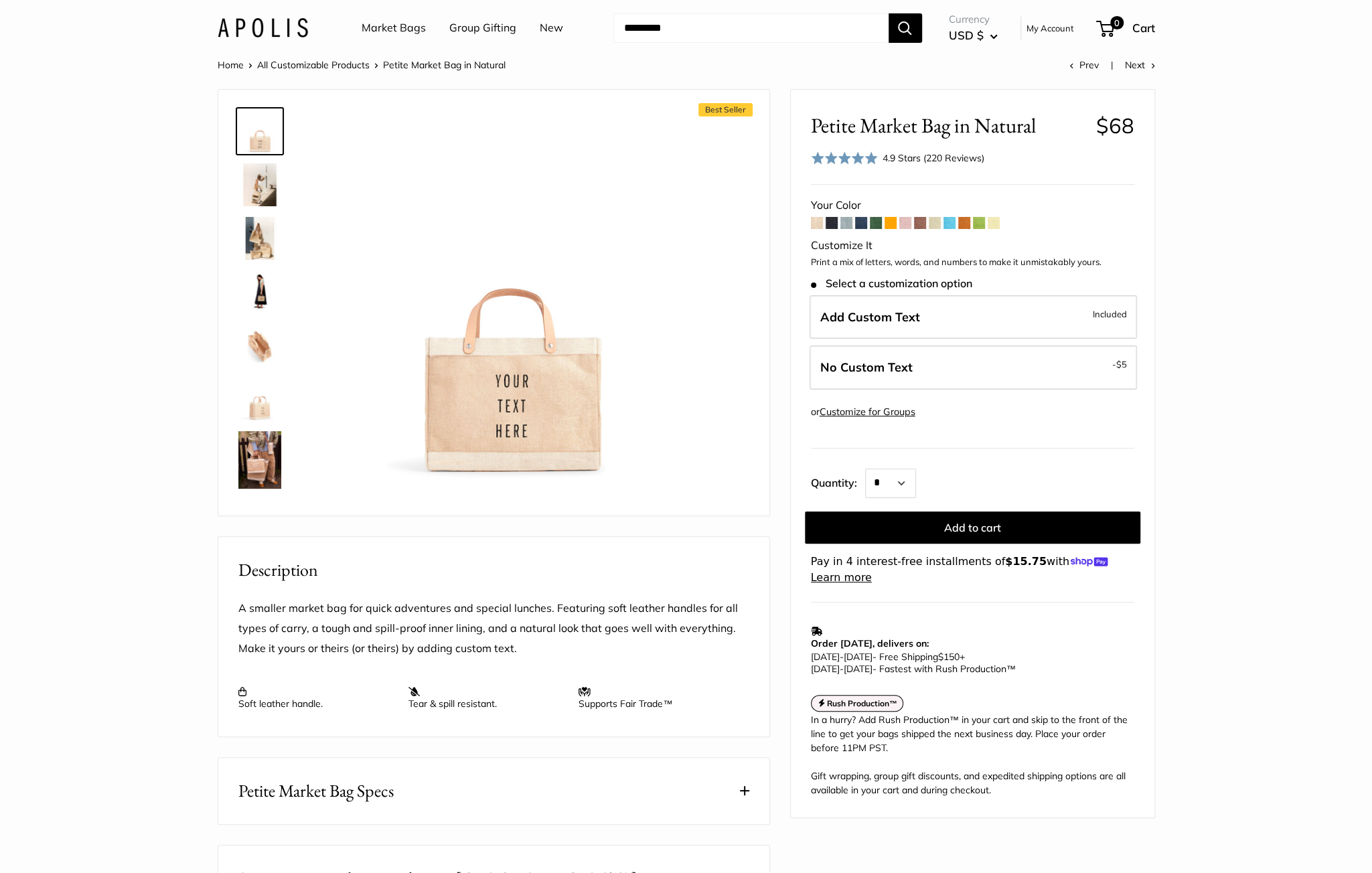
click at [813, 223] on span at bounding box center [817, 223] width 12 height 12
click at [884, 319] on span "Add Custom Text" at bounding box center [870, 316] width 100 height 16
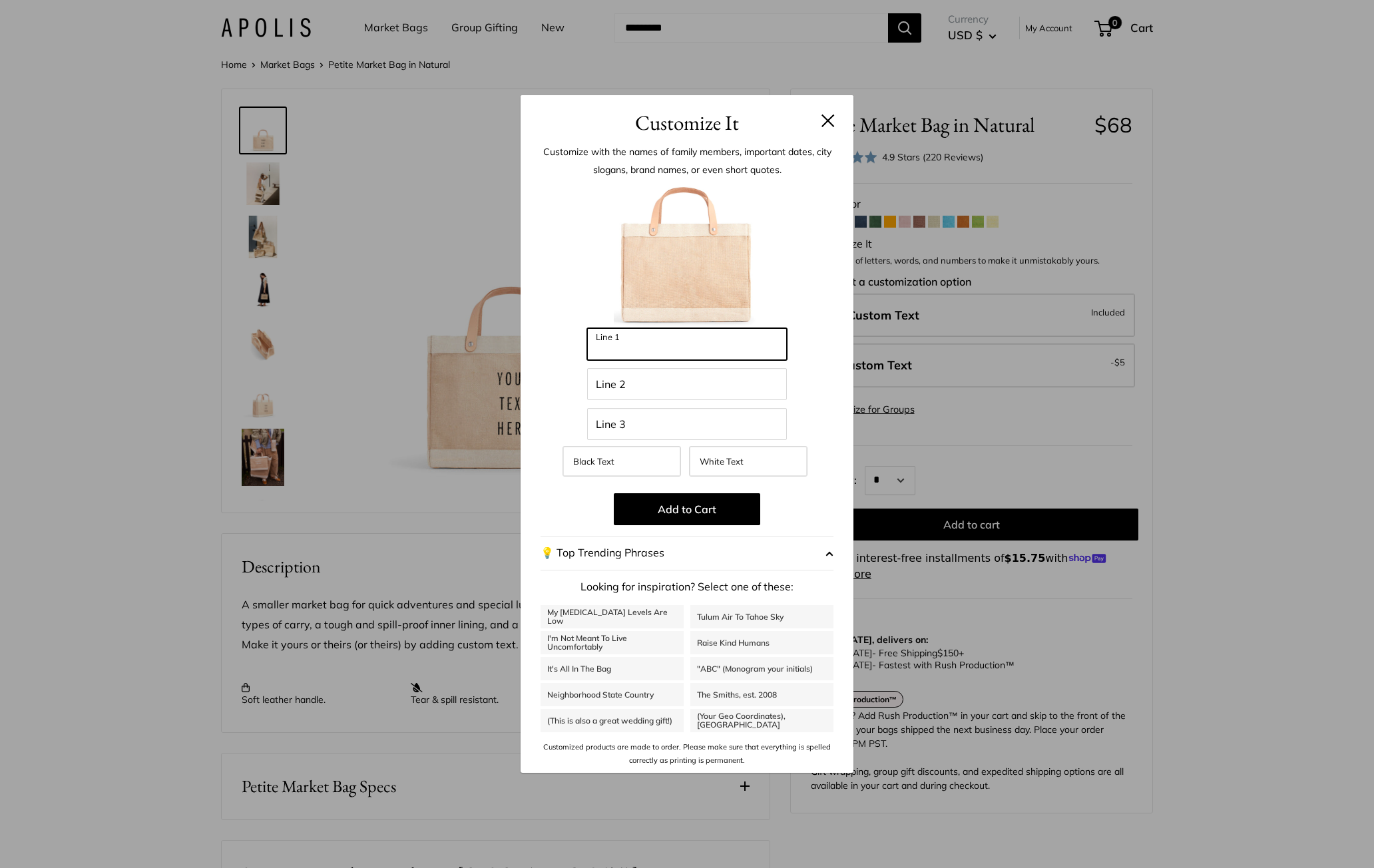
click at [635, 352] on input "Line 1" at bounding box center [687, 344] width 200 height 32
type input "******"
click at [661, 387] on input "Line 2" at bounding box center [687, 384] width 200 height 32
click at [722, 467] on label "White Text" at bounding box center [748, 461] width 118 height 31
click at [662, 392] on input "Line 2" at bounding box center [687, 384] width 200 height 32
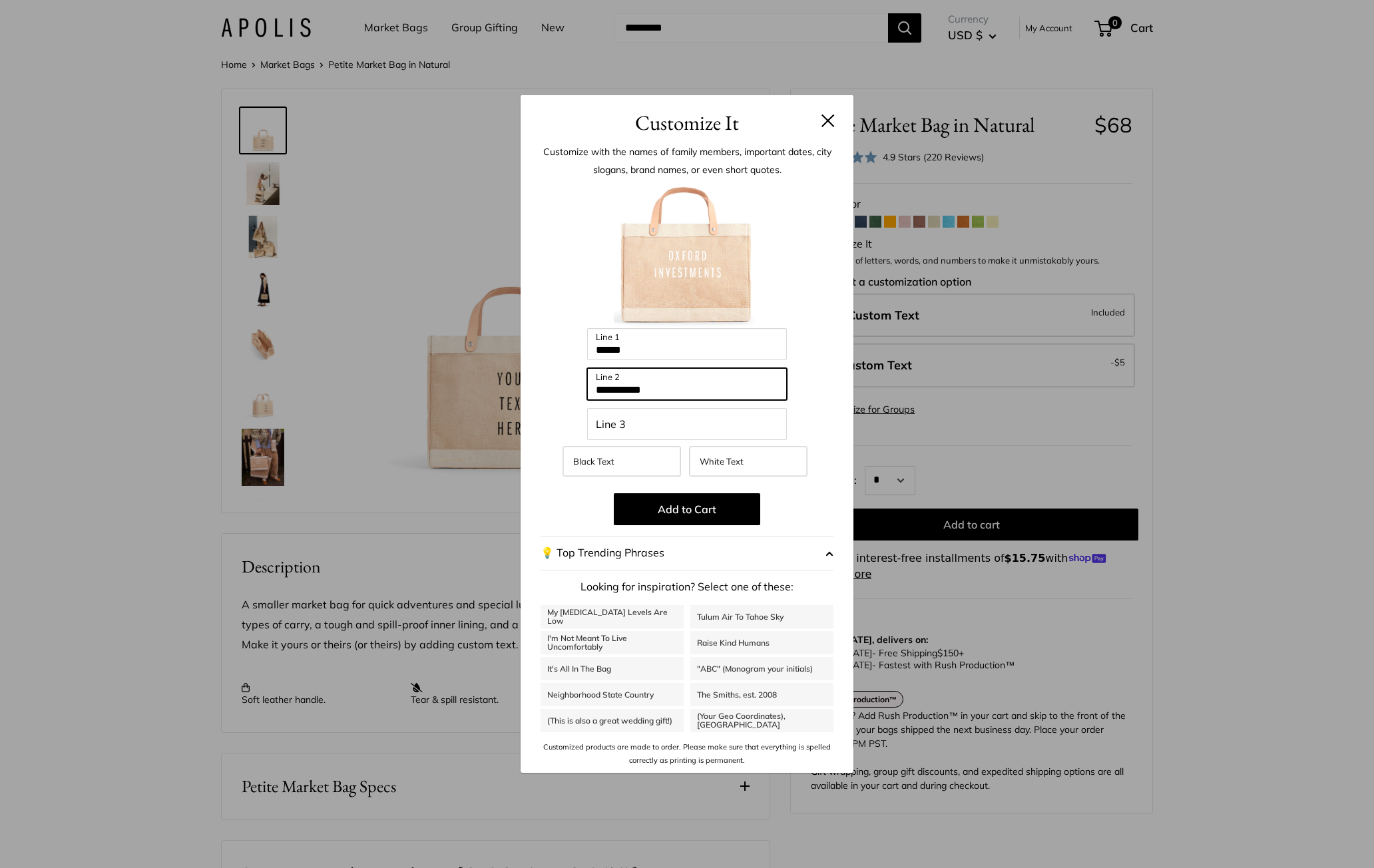
type input "**********"
click at [660, 420] on input "Line 3" at bounding box center [687, 424] width 200 height 32
drag, startPoint x: 625, startPoint y: 430, endPoint x: 559, endPoint y: 428, distance: 66.0
click at [559, 428] on div "**********" at bounding box center [687, 474] width 293 height 586
type input "*******"
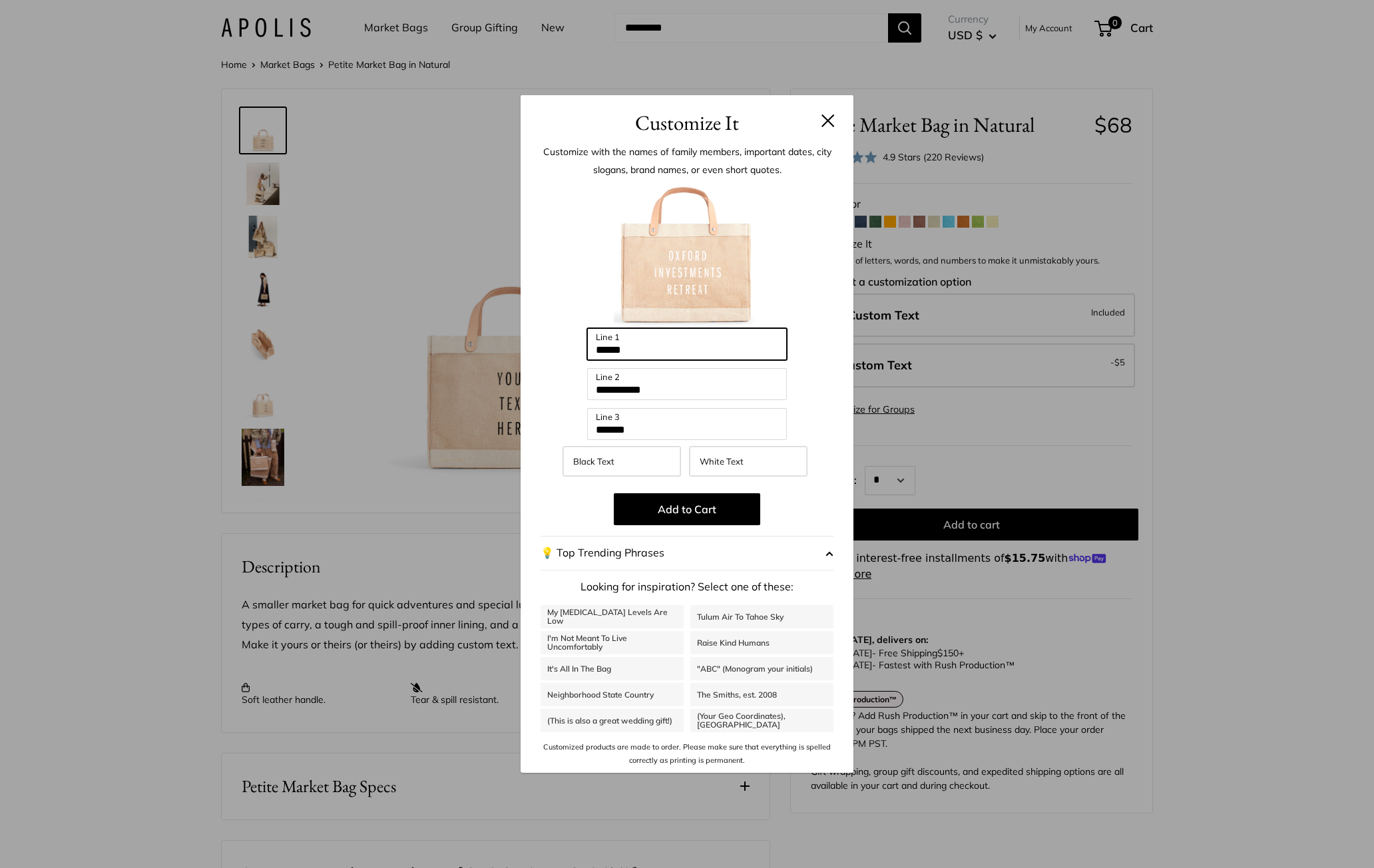
drag, startPoint x: 656, startPoint y: 348, endPoint x: 579, endPoint y: 348, distance: 77.0
click at [579, 348] on div "**********" at bounding box center [687, 474] width 293 height 586
drag, startPoint x: 646, startPoint y: 391, endPoint x: 557, endPoint y: 393, distance: 89.0
click at [557, 393] on div "**********" at bounding box center [687, 474] width 293 height 586
click at [565, 417] on div "Enter 39 letters Line 1 Line 2 ******* Line 3 Black Text White Text Add to Cart…" at bounding box center [687, 474] width 293 height 586
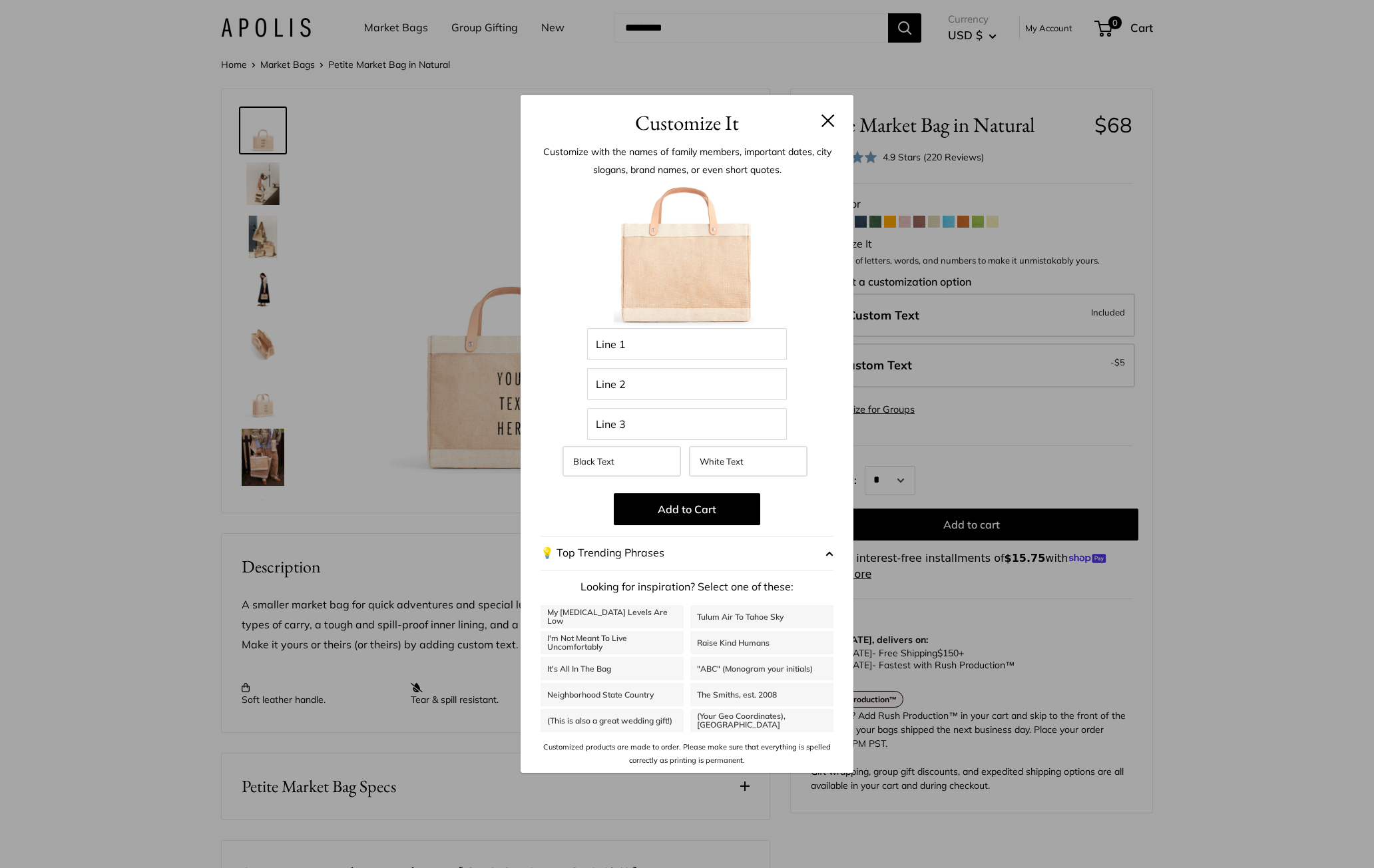
click at [636, 719] on link "(This is also a great wedding gift!)" at bounding box center [611, 720] width 143 height 23
type input "**********"
type input "*******"
type input "**********"
click at [605, 616] on link "My [MEDICAL_DATA] Levels Are Low" at bounding box center [611, 616] width 143 height 23
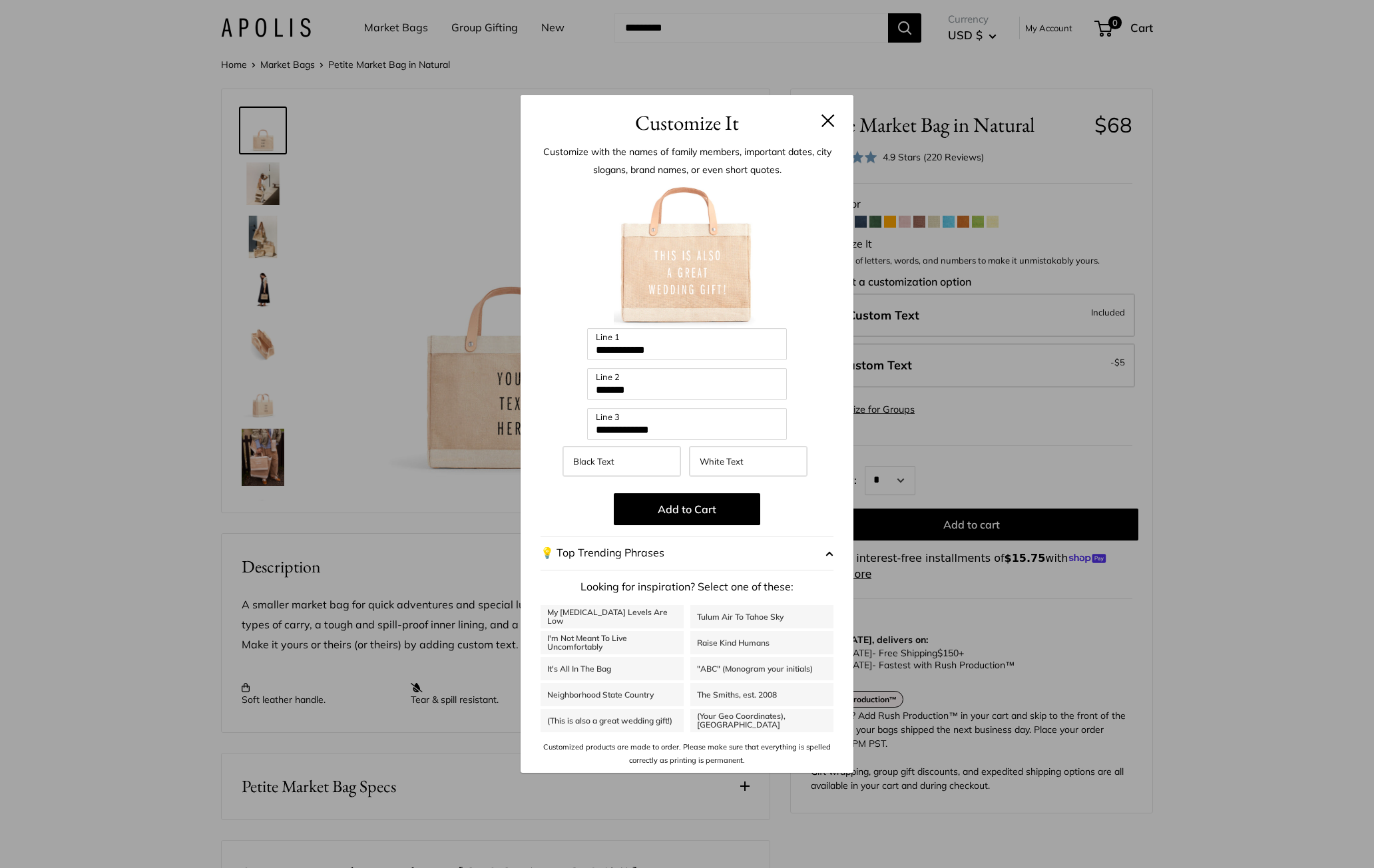
type input "**********"
type input "***"
click at [720, 614] on link "Tulum Air To Tahoe Sky" at bounding box center [762, 616] width 143 height 23
type input "*********"
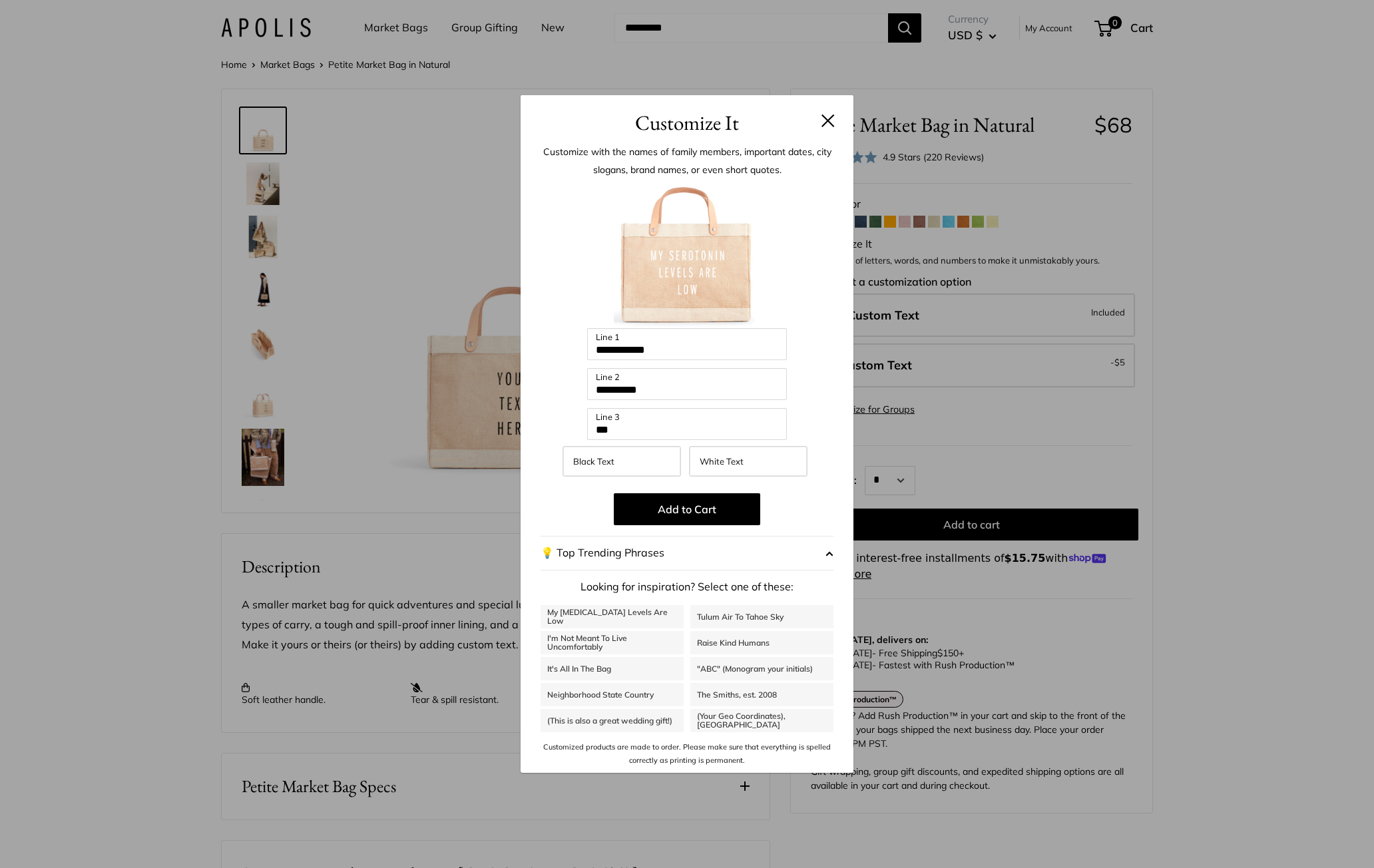
type input "**********"
click at [635, 555] on button "💡 Top Trending Phrases" at bounding box center [687, 553] width 293 height 35
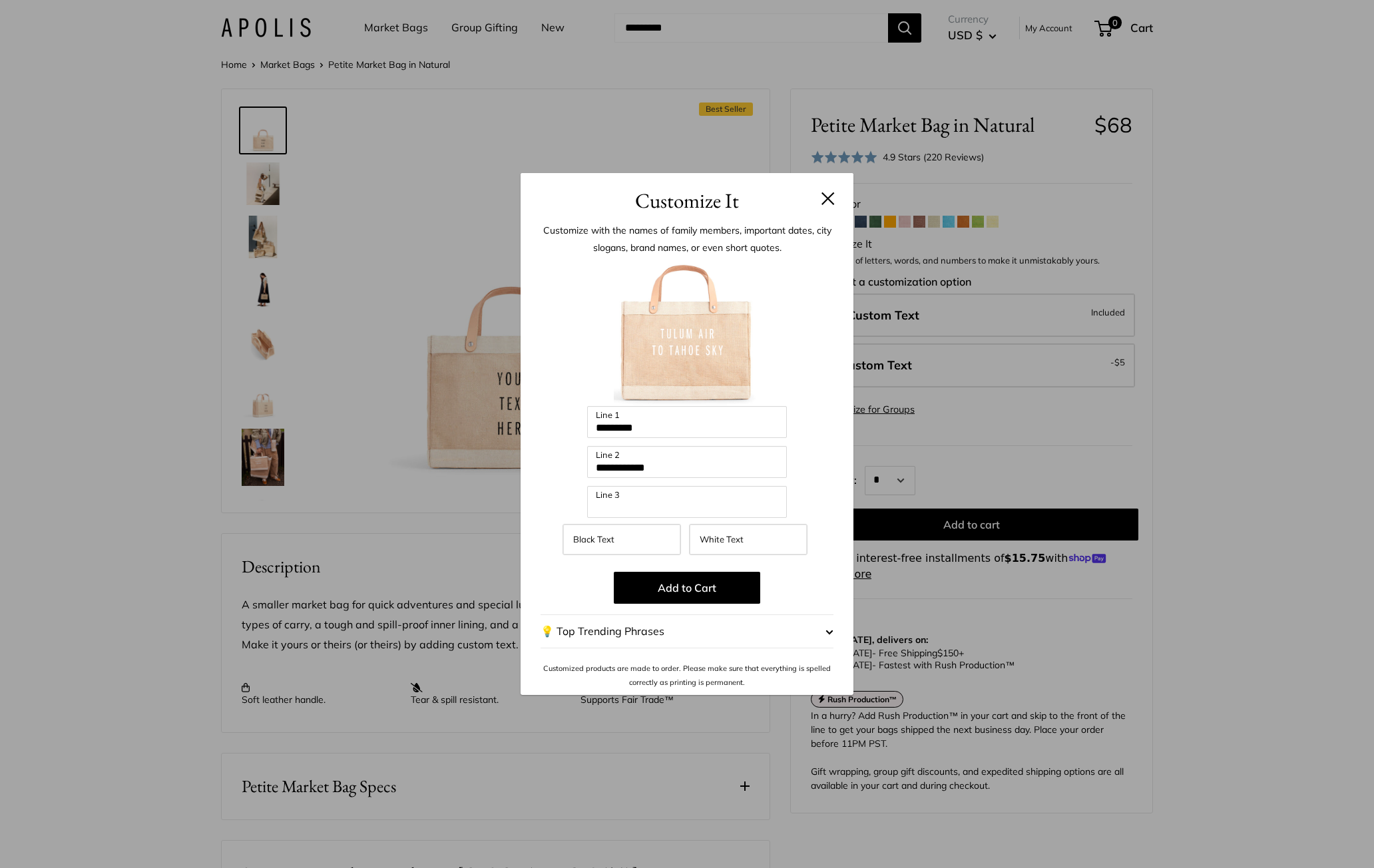
click at [633, 633] on button "💡 Top Trending Phrases" at bounding box center [687, 632] width 293 height 35
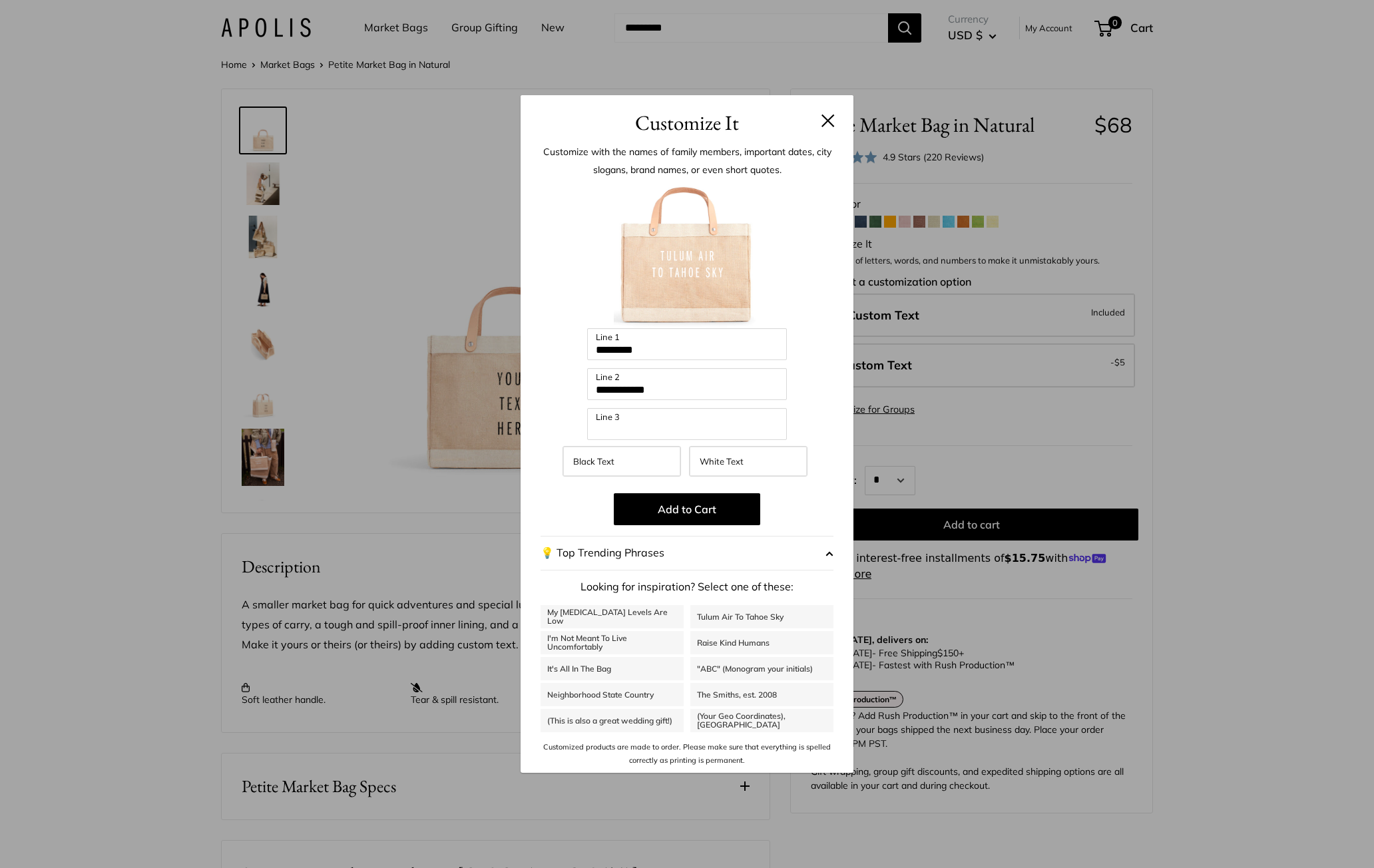
click at [827, 124] on button at bounding box center [828, 121] width 13 height 13
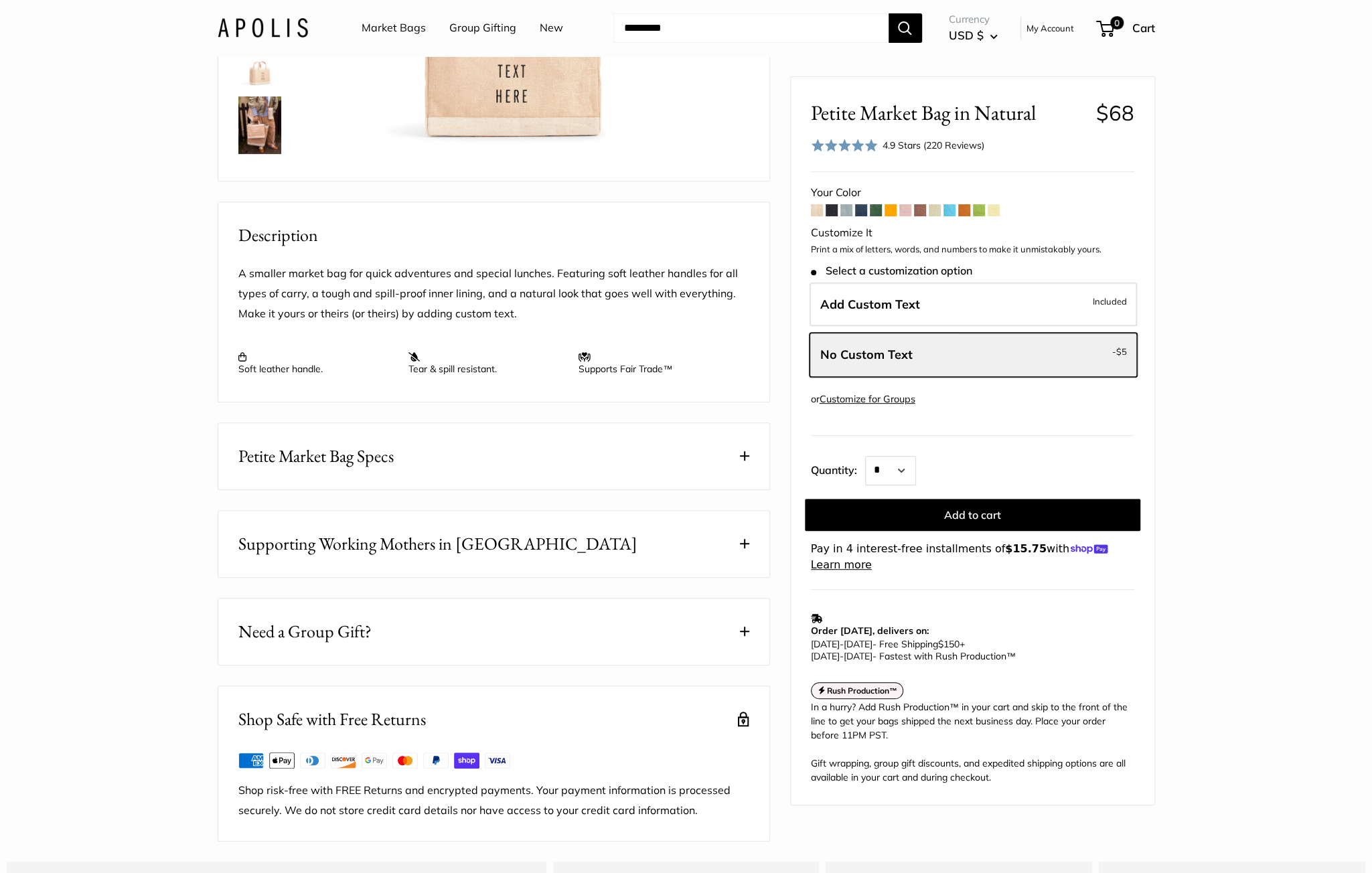
click at [400, 663] on button "Need a Group Gift?" at bounding box center [494, 631] width 551 height 66
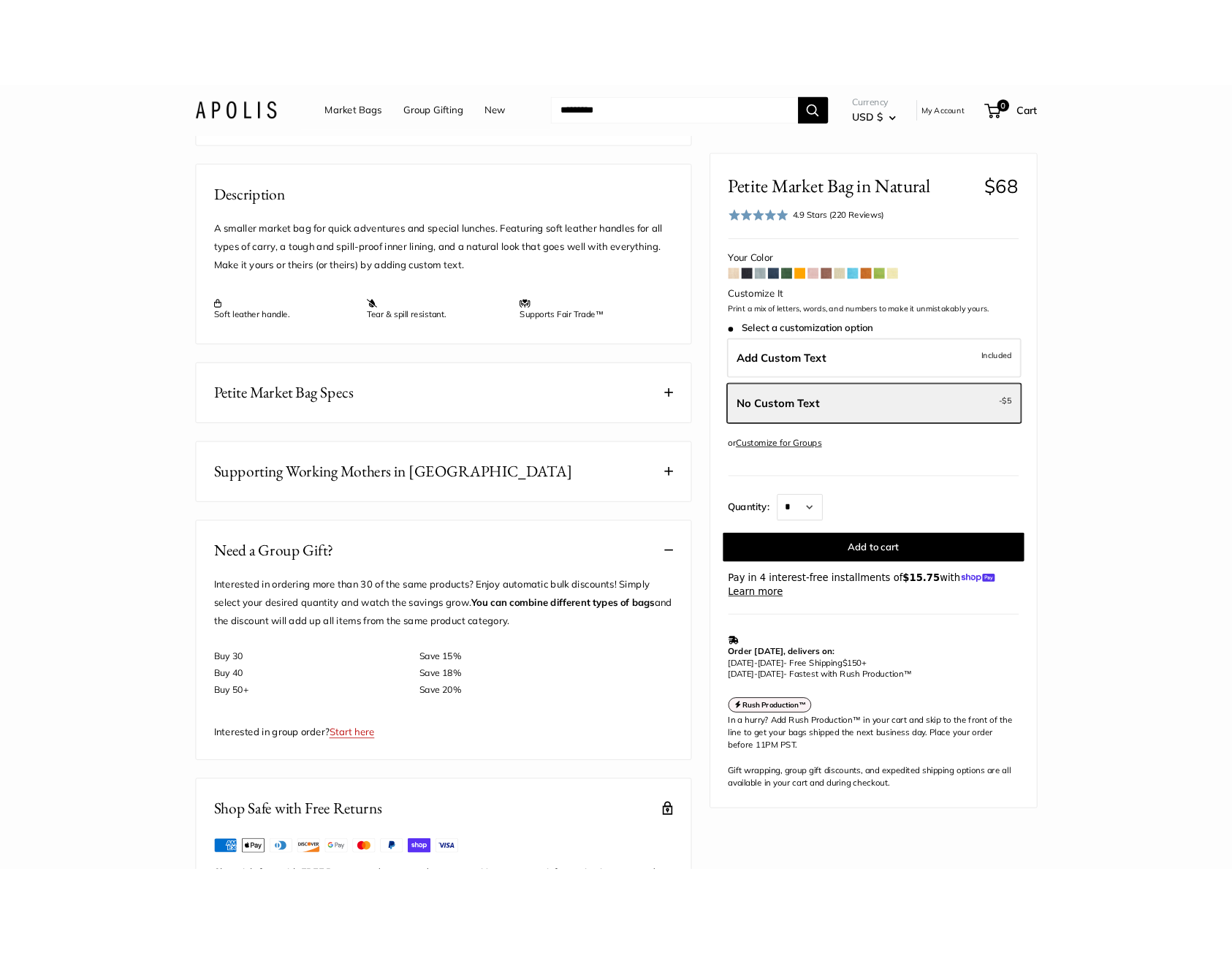
scroll to position [511, 0]
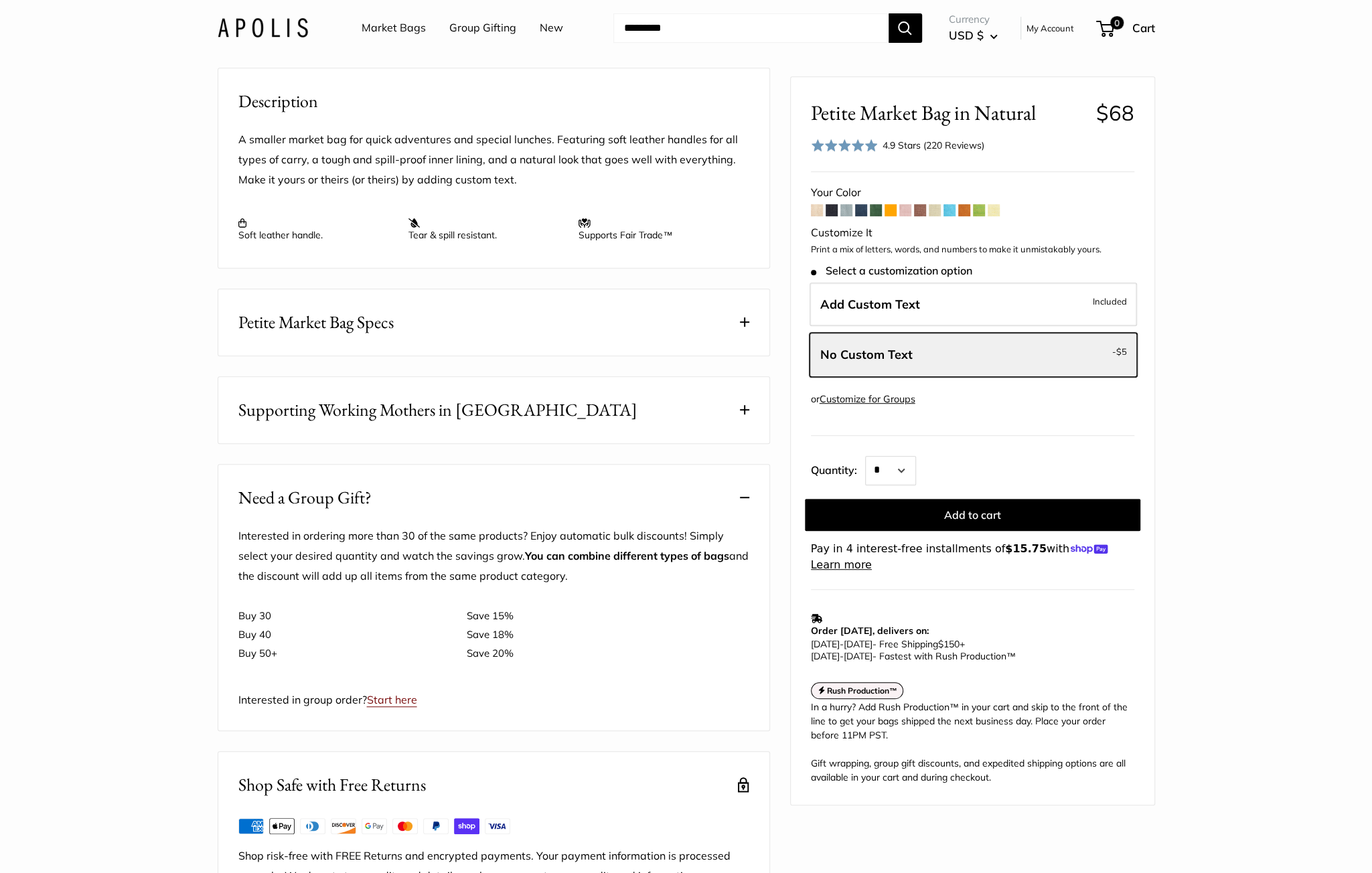
click at [401, 706] on link "Start here" at bounding box center [392, 699] width 50 height 13
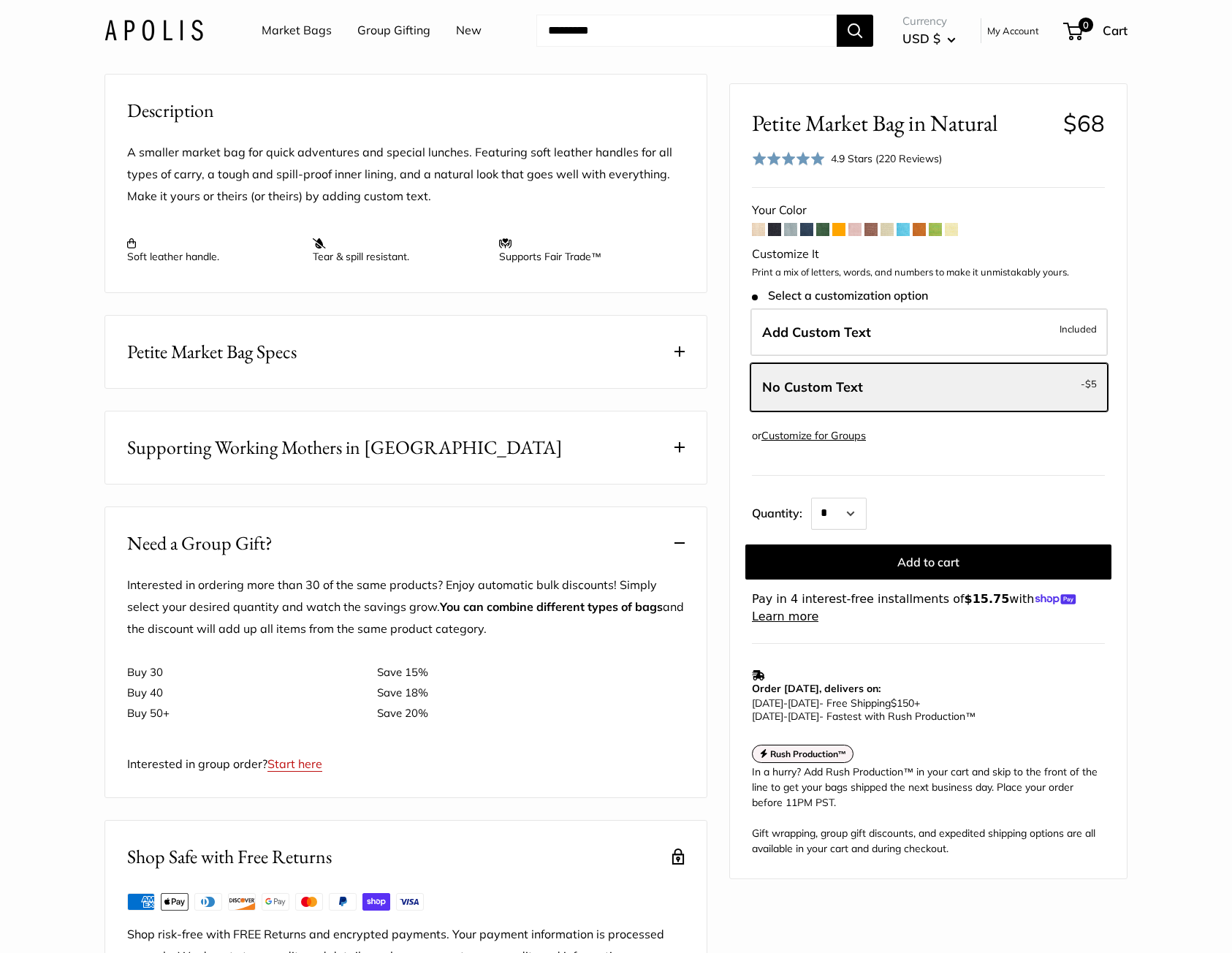
click at [140, 28] on img at bounding box center [153, 30] width 99 height 21
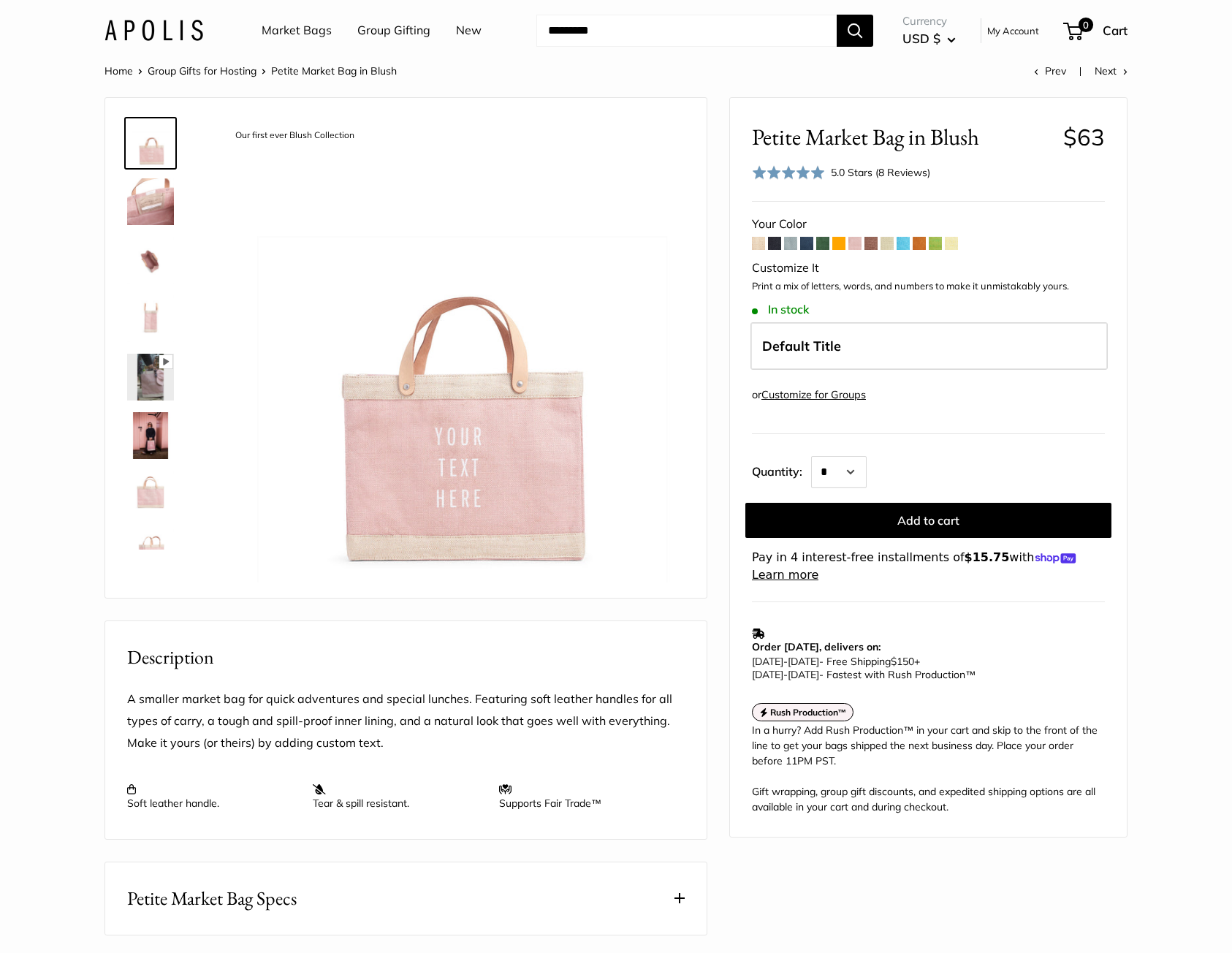
click at [163, 424] on img at bounding box center [151, 435] width 47 height 47
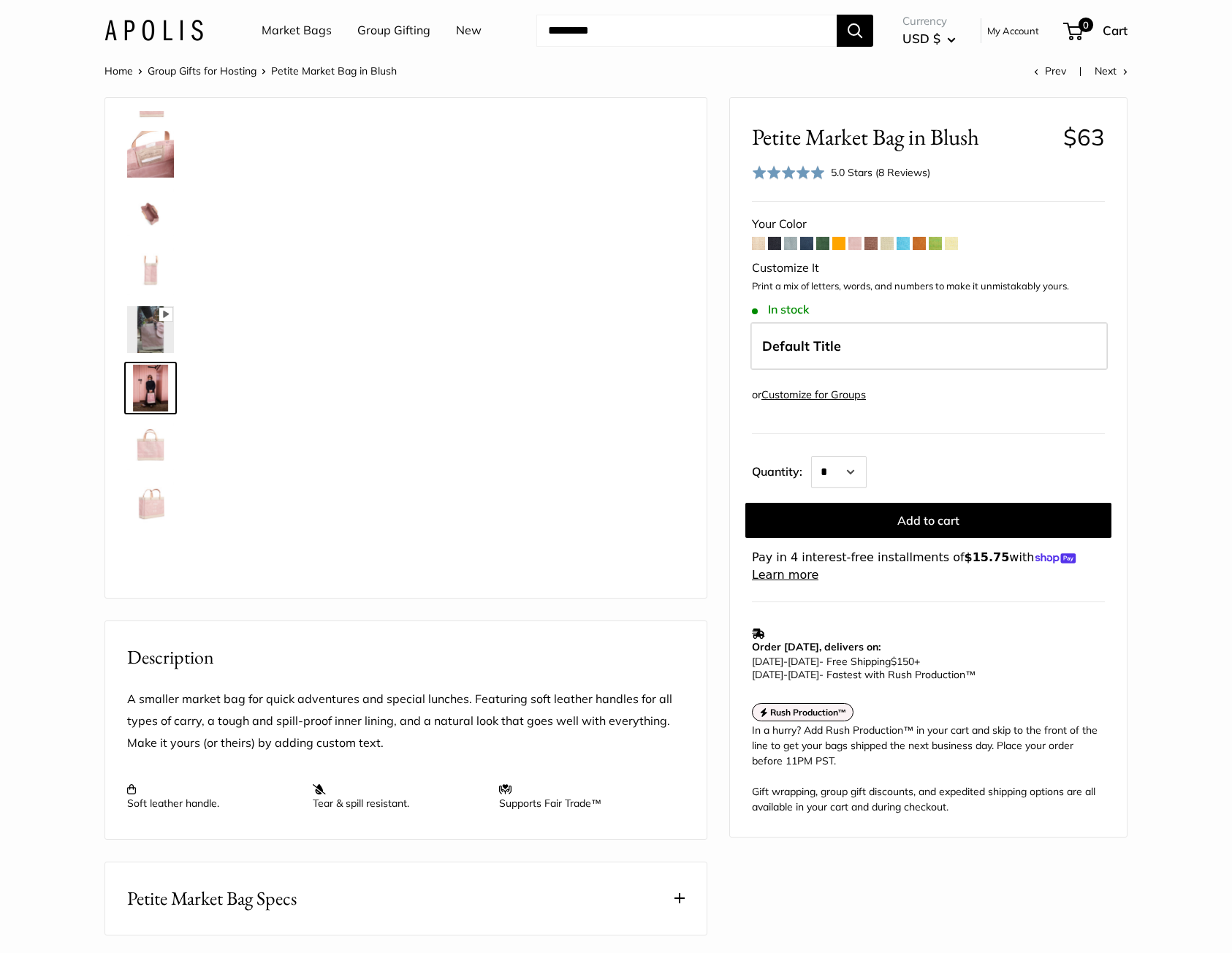
scroll to position [93, 0]
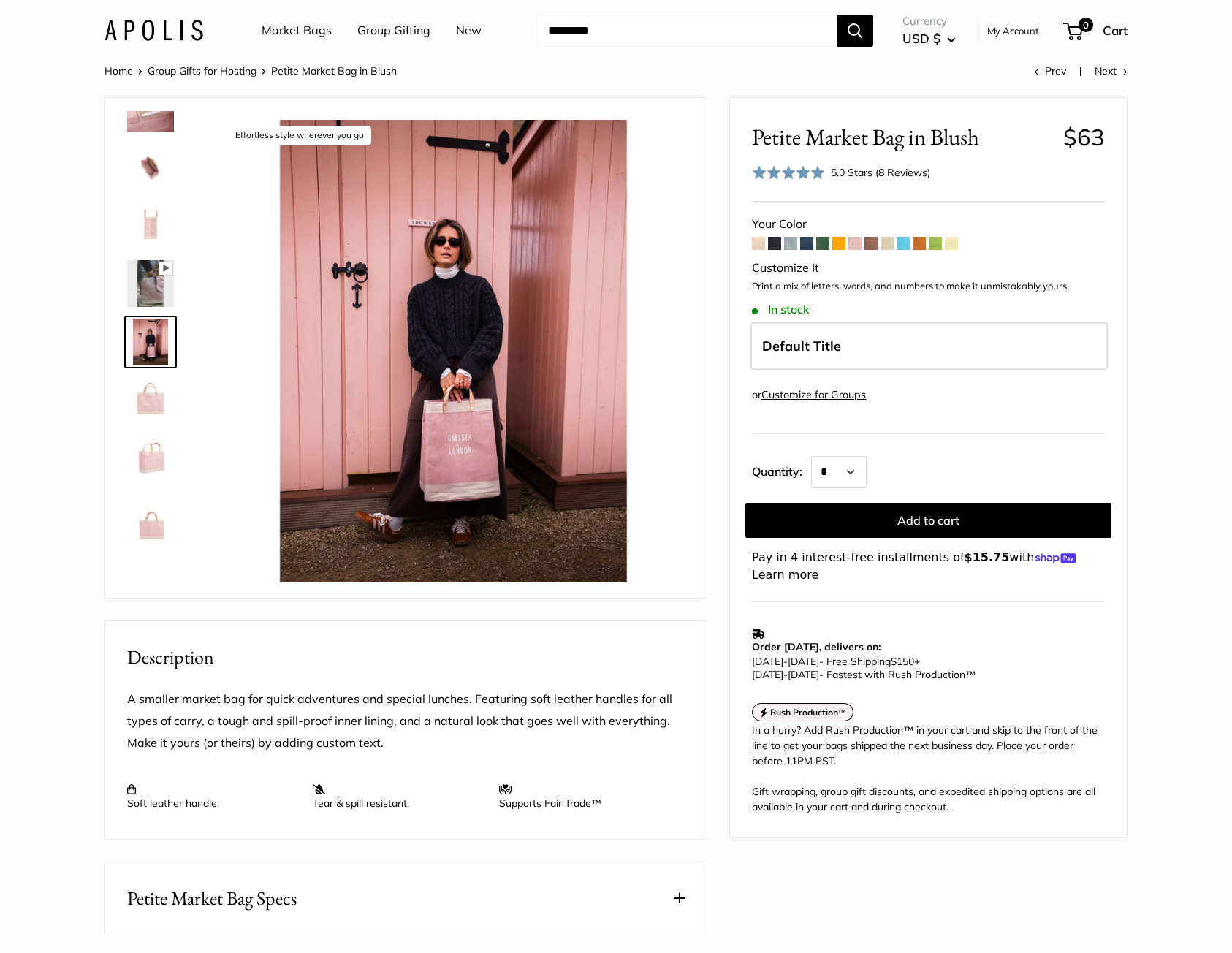
click at [152, 408] on img at bounding box center [151, 401] width 47 height 47
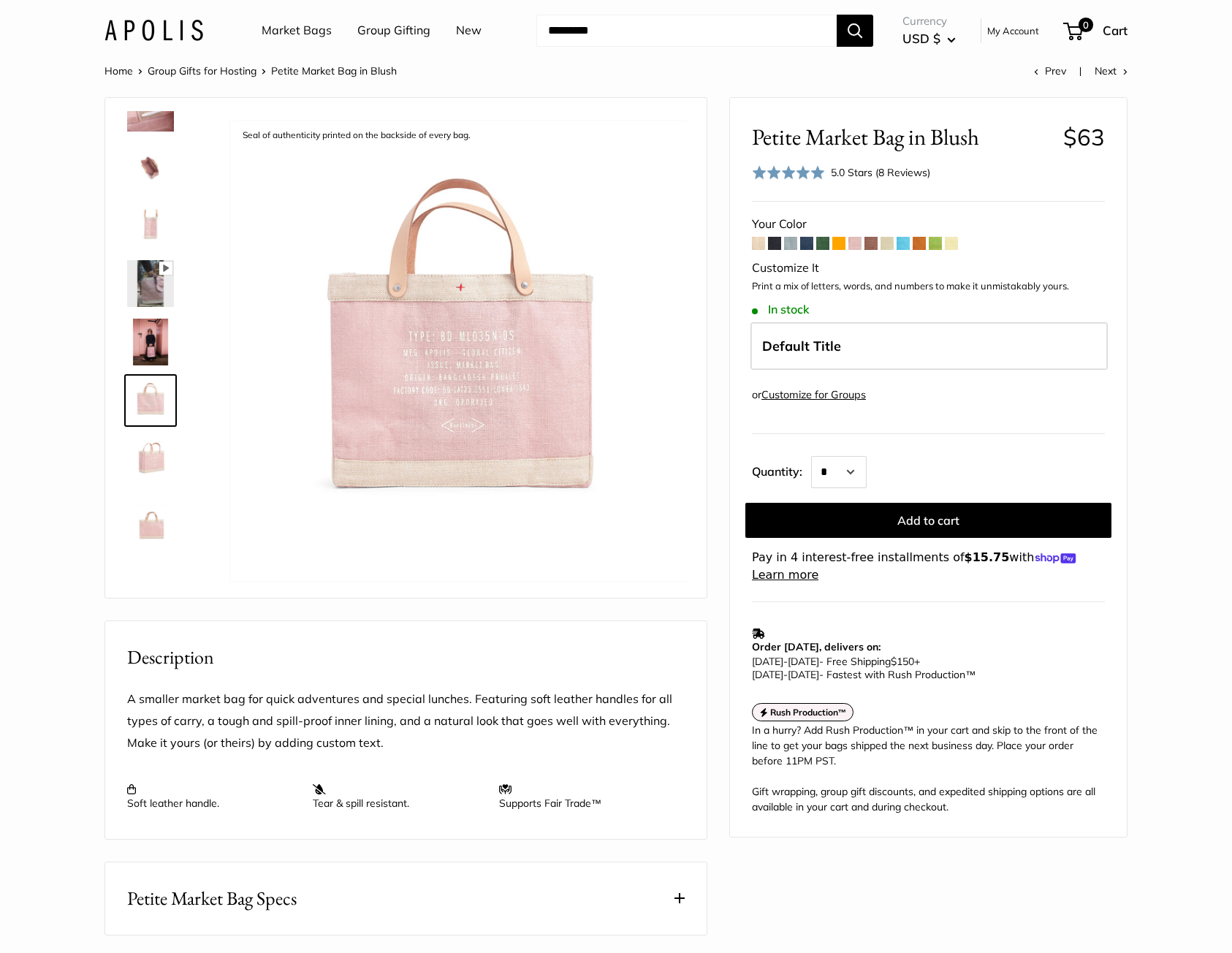
click at [143, 457] on img at bounding box center [151, 459] width 47 height 47
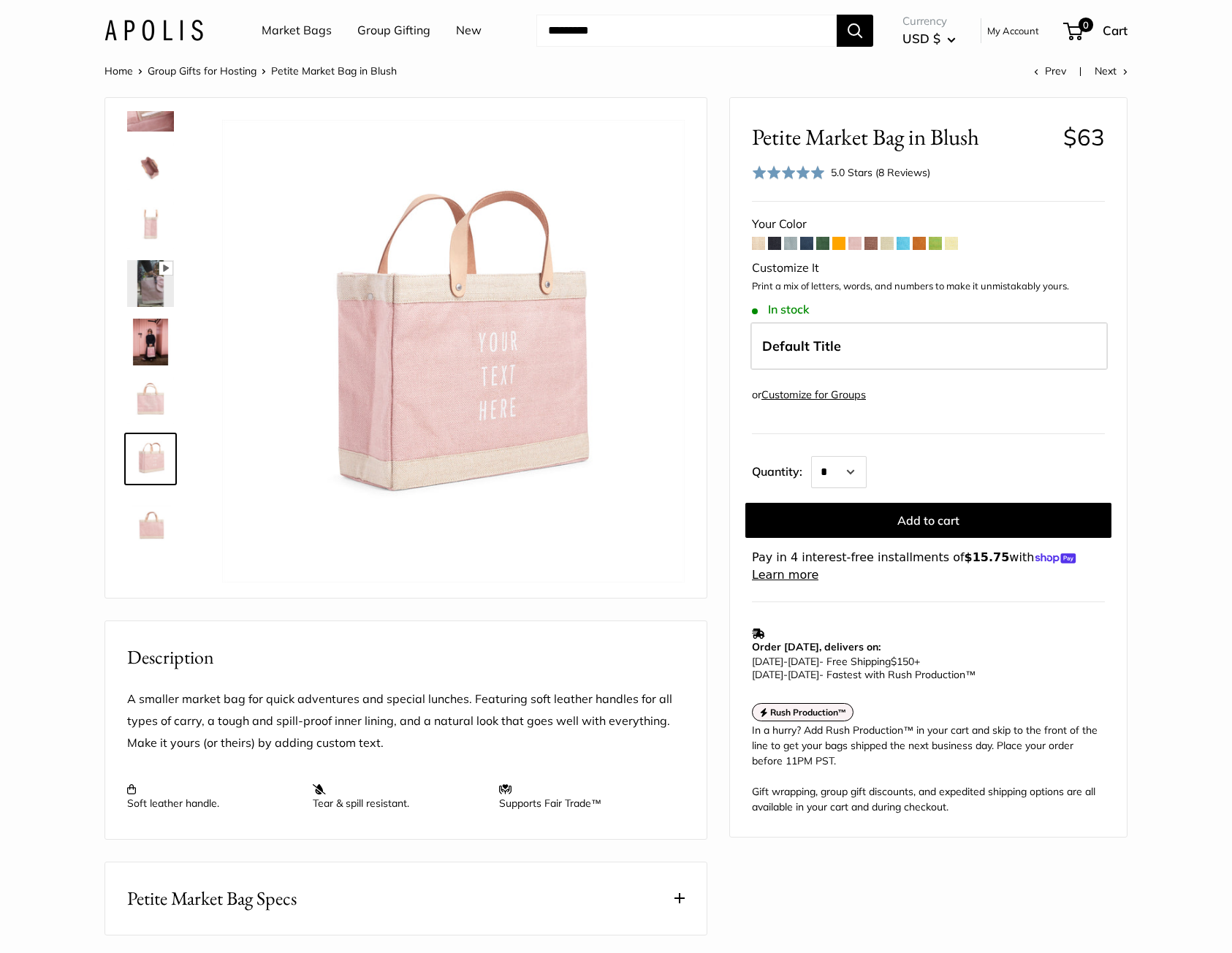
click at [151, 417] on img at bounding box center [151, 401] width 47 height 47
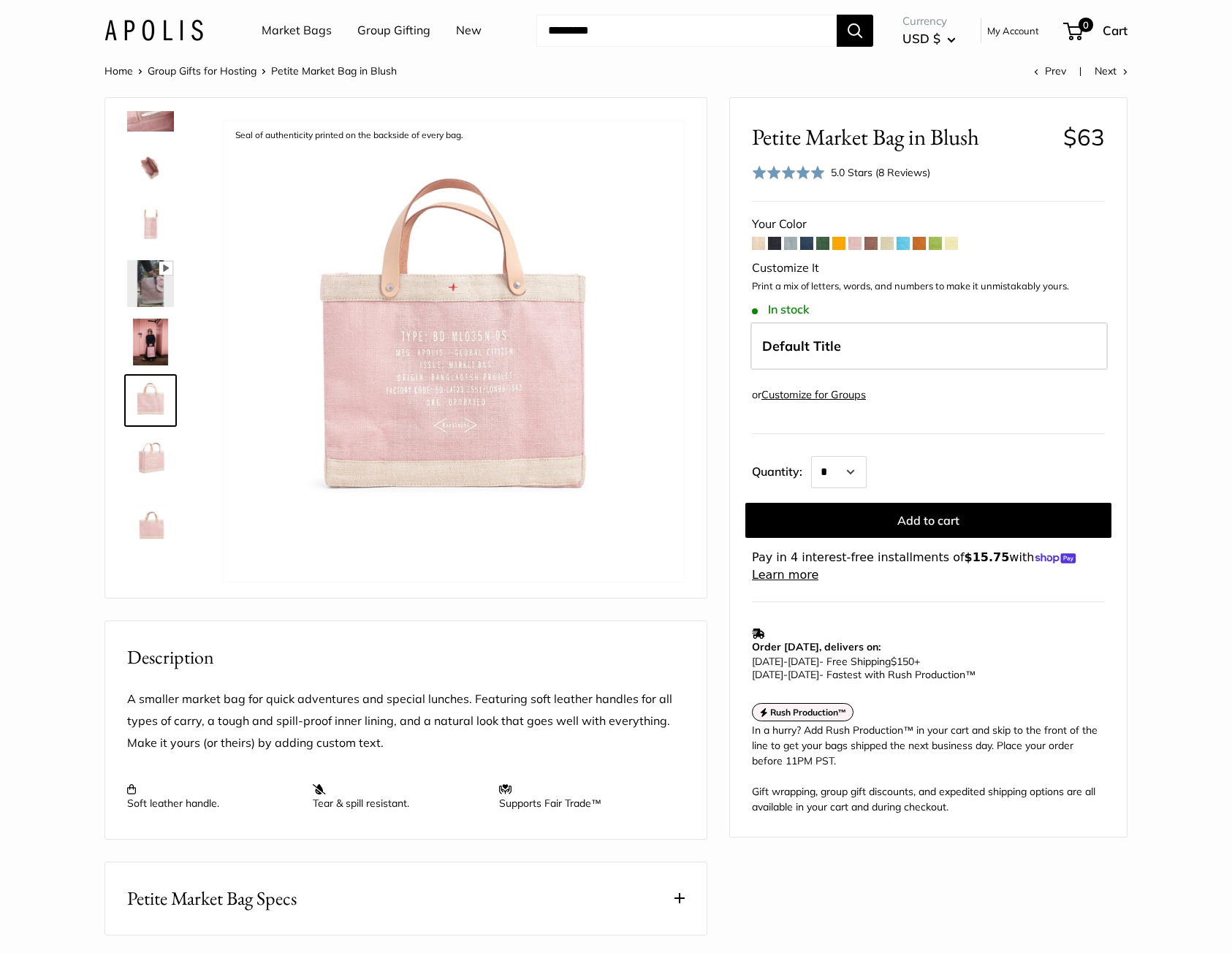
click at [157, 523] on img at bounding box center [151, 518] width 47 height 47
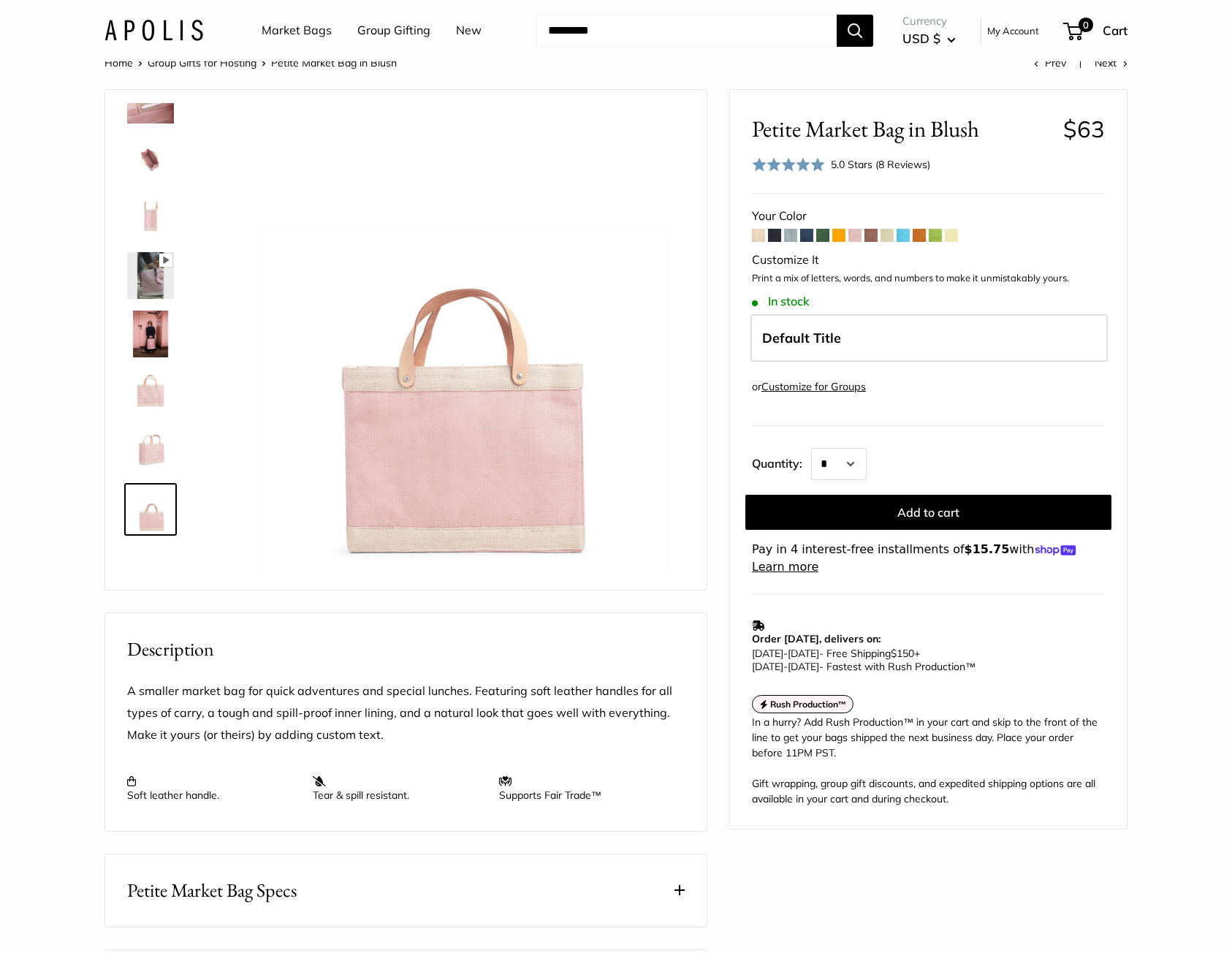
scroll to position [0, 0]
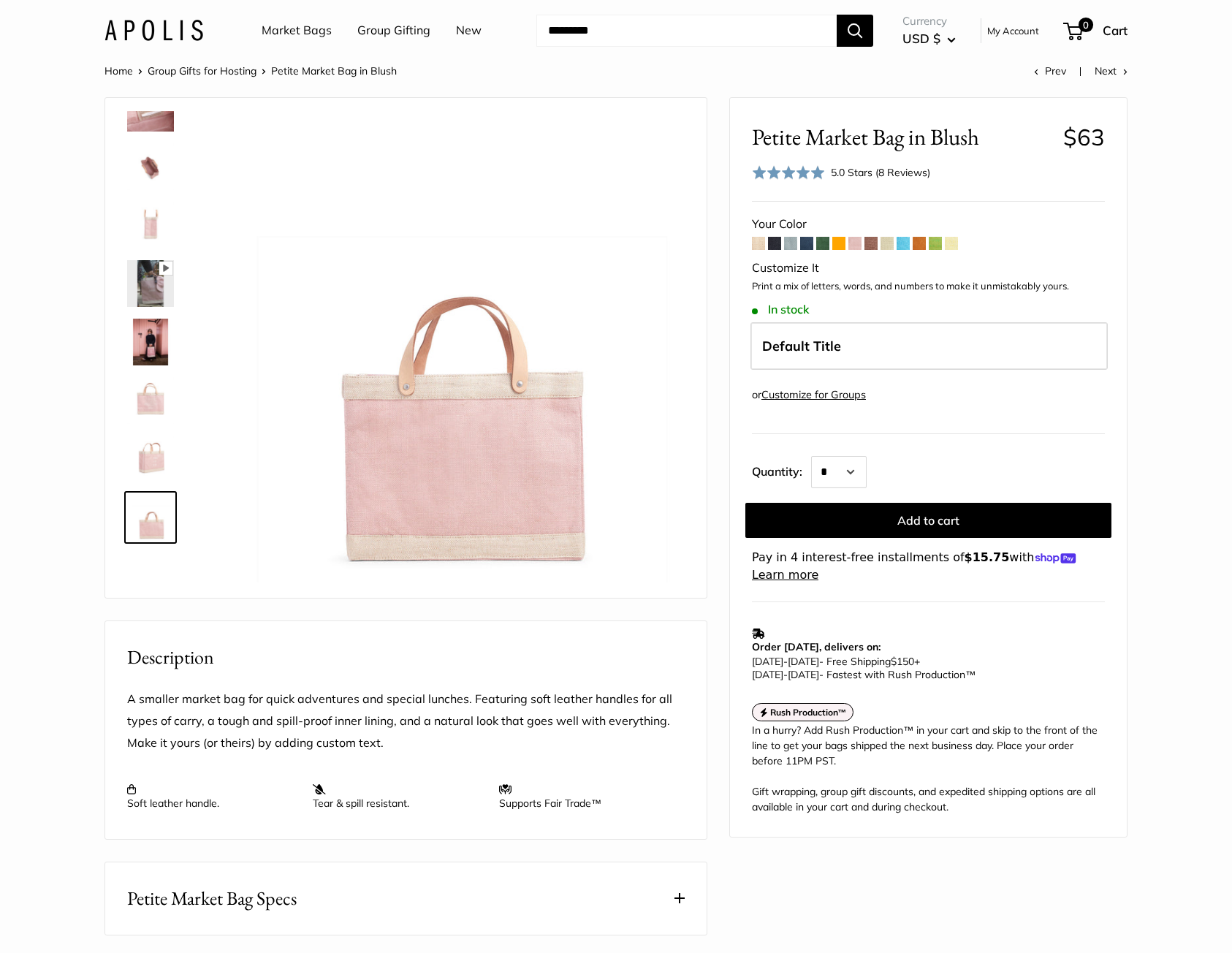
click at [774, 243] on span at bounding box center [775, 243] width 14 height 14
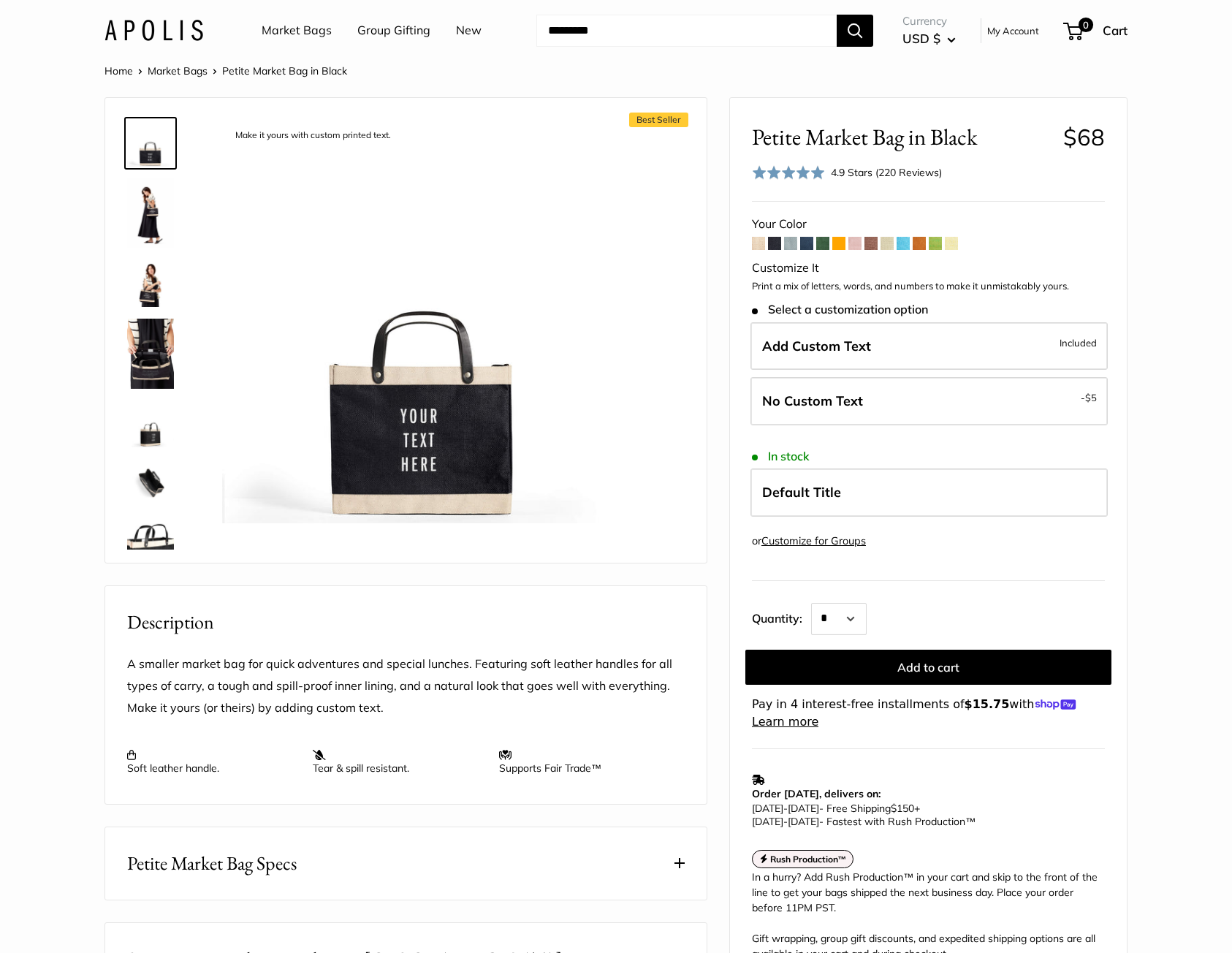
click at [951, 245] on span at bounding box center [952, 243] width 14 height 14
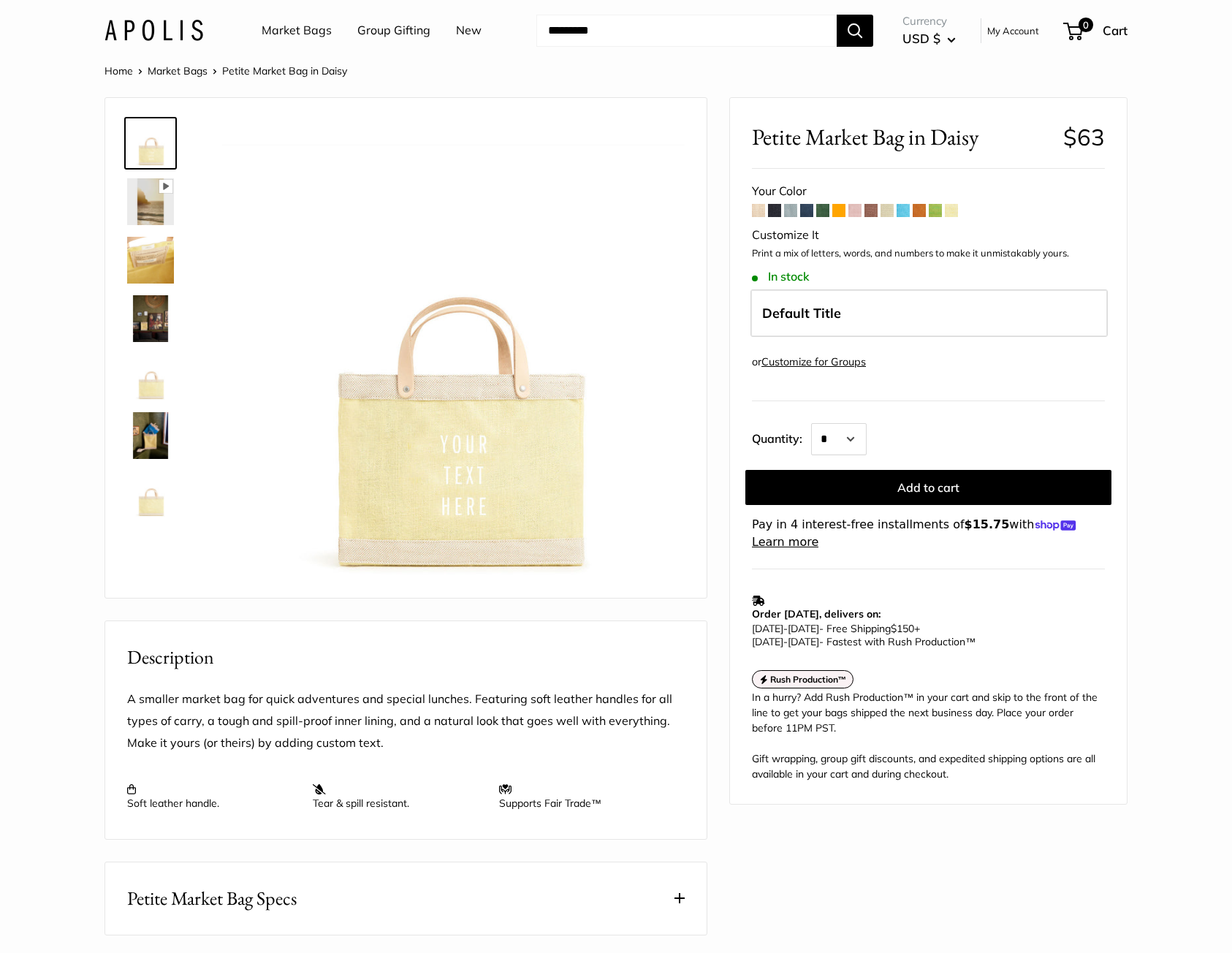
click at [889, 212] on span at bounding box center [887, 210] width 14 height 14
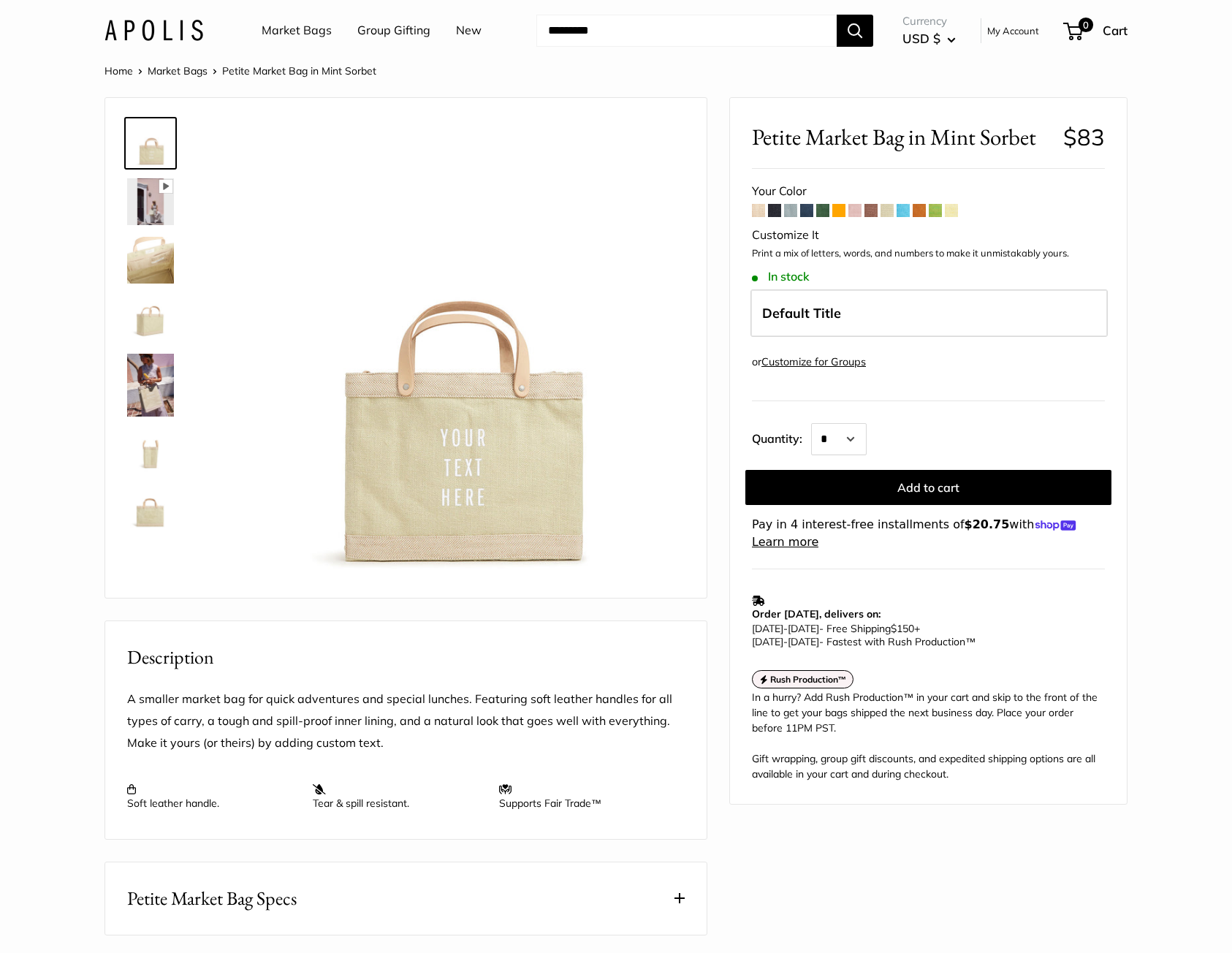
click at [808, 209] on span at bounding box center [807, 210] width 14 height 14
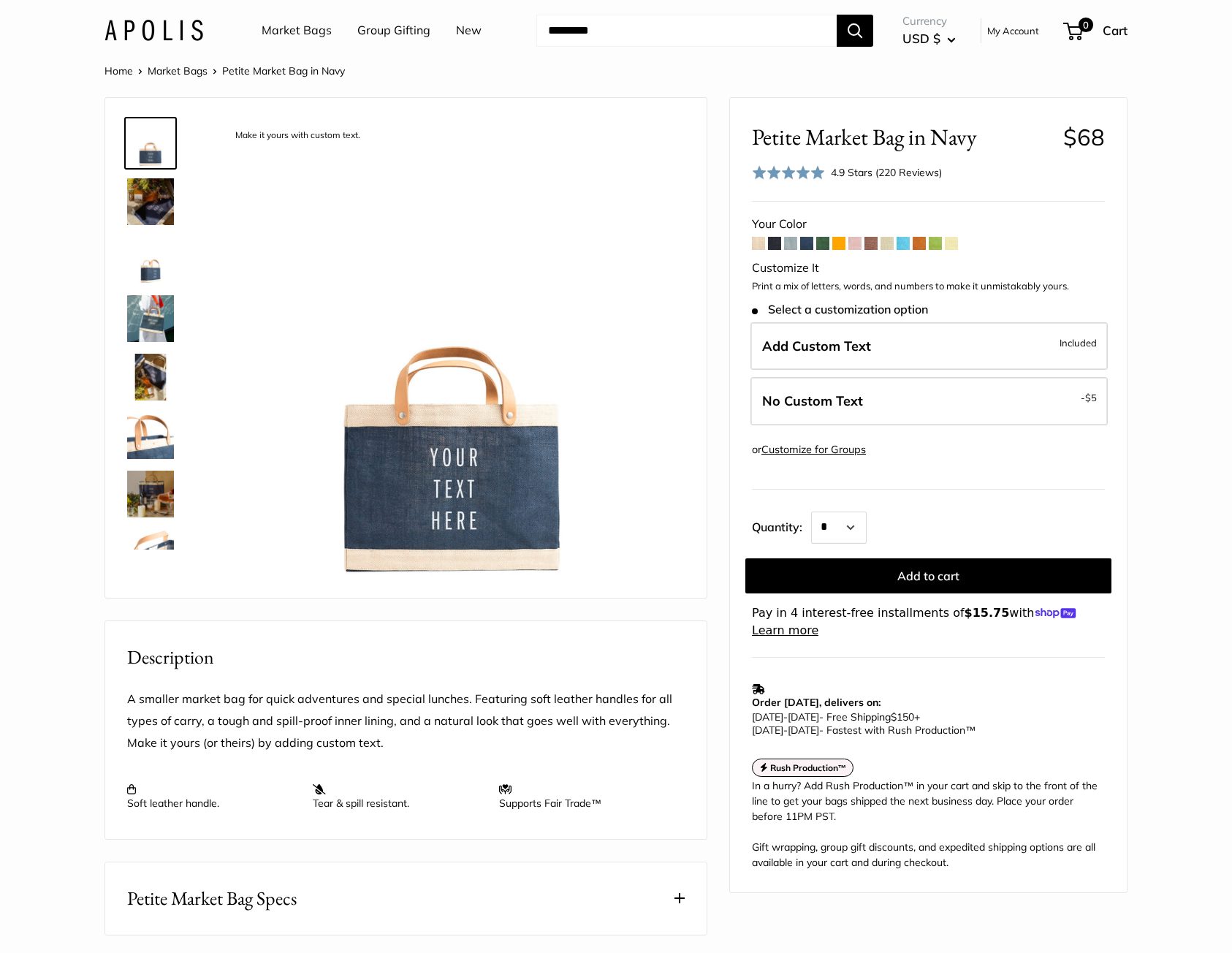
click at [758, 245] on span at bounding box center [758, 243] width 14 height 14
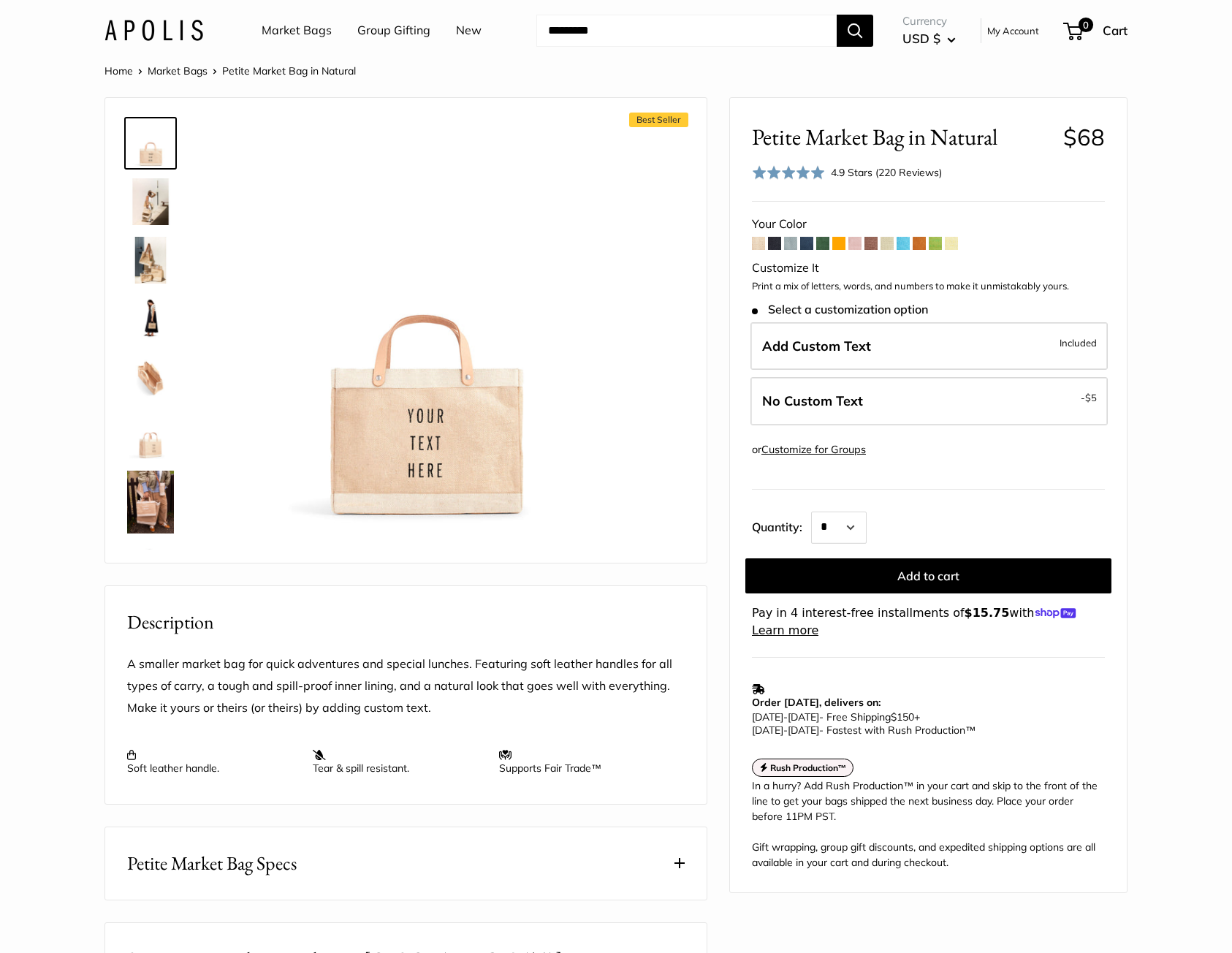
click at [161, 319] on img at bounding box center [151, 319] width 47 height 47
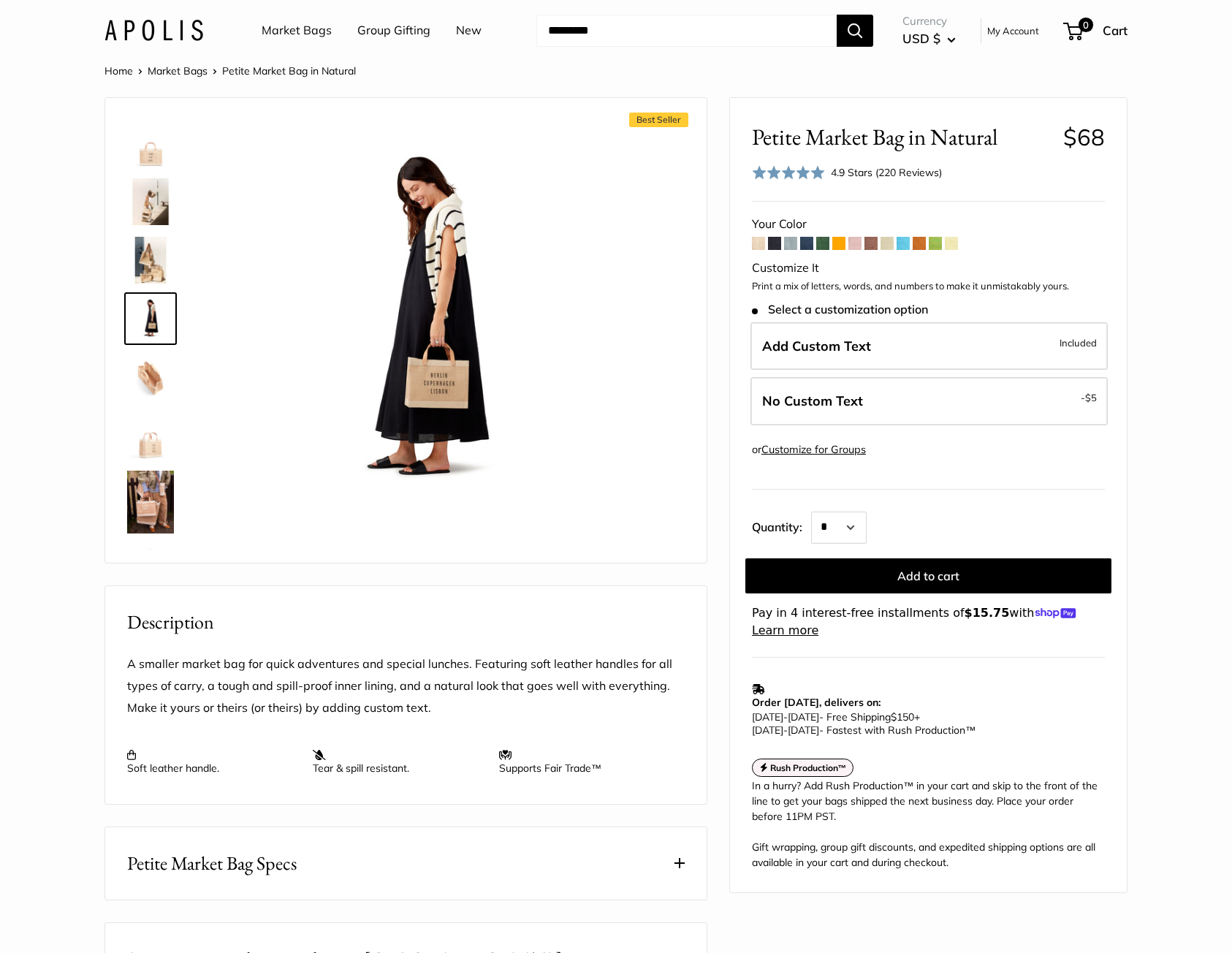
click at [150, 268] on img at bounding box center [151, 260] width 47 height 47
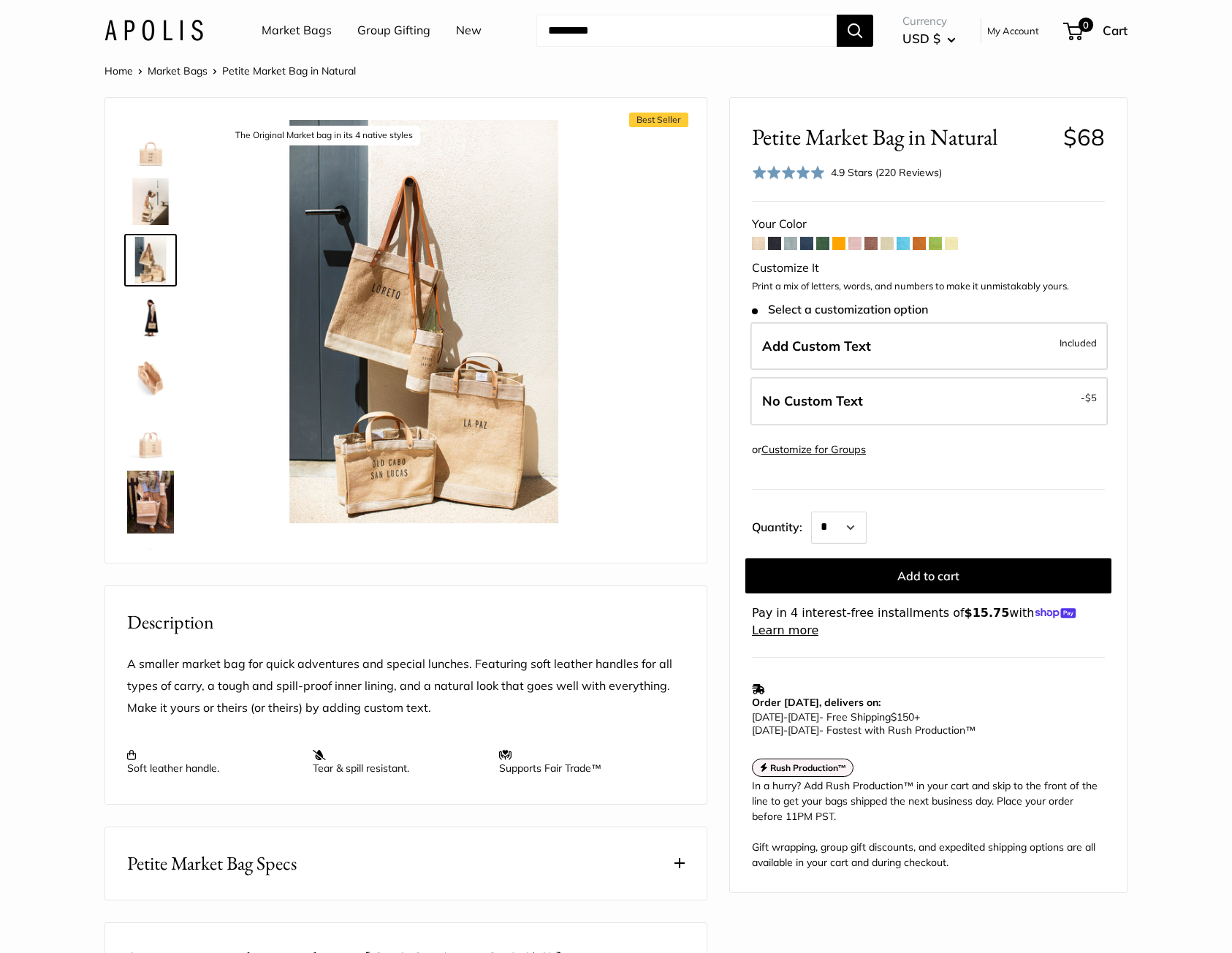
click at [160, 200] on img at bounding box center [151, 202] width 47 height 47
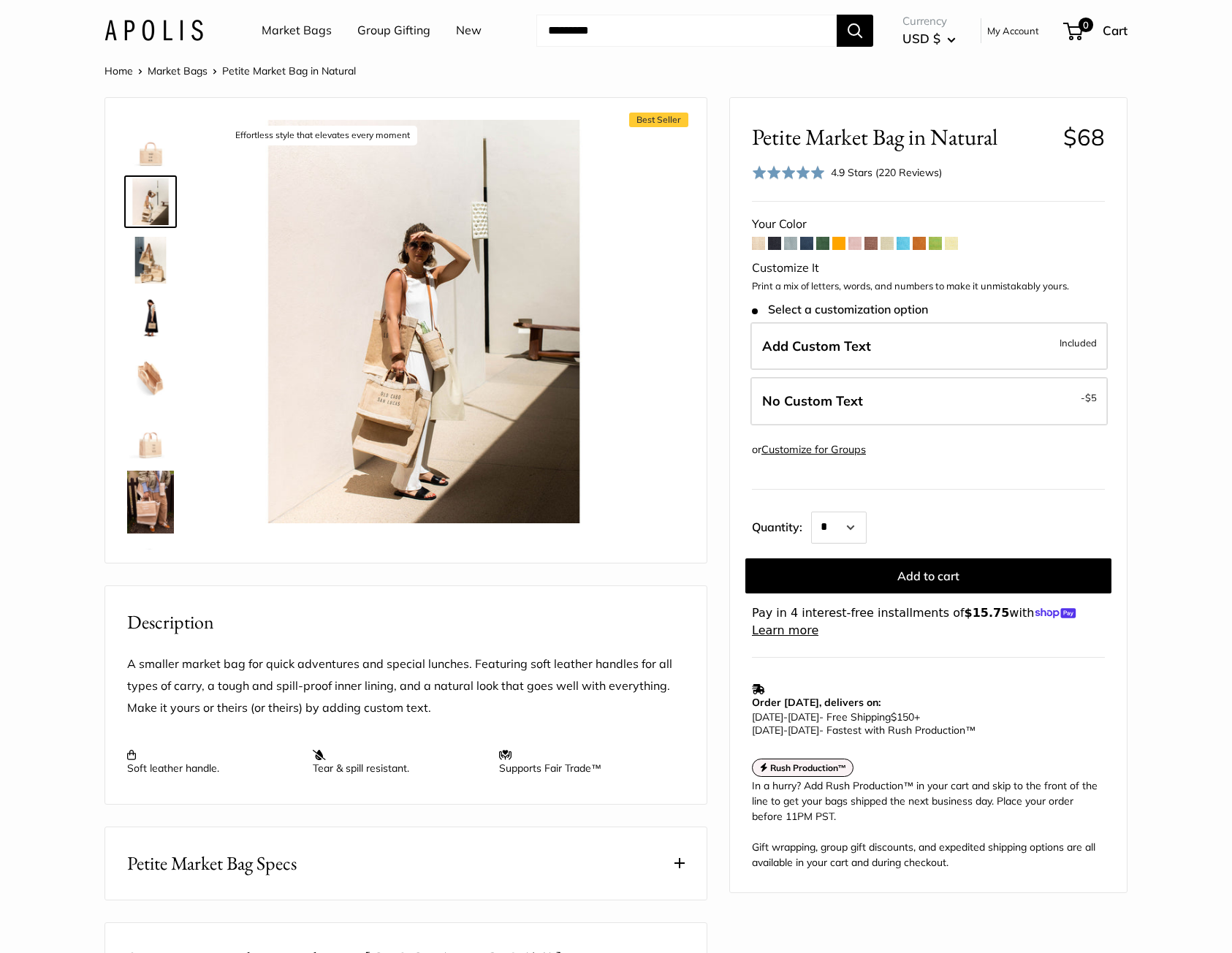
click at [160, 484] on img at bounding box center [151, 501] width 47 height 63
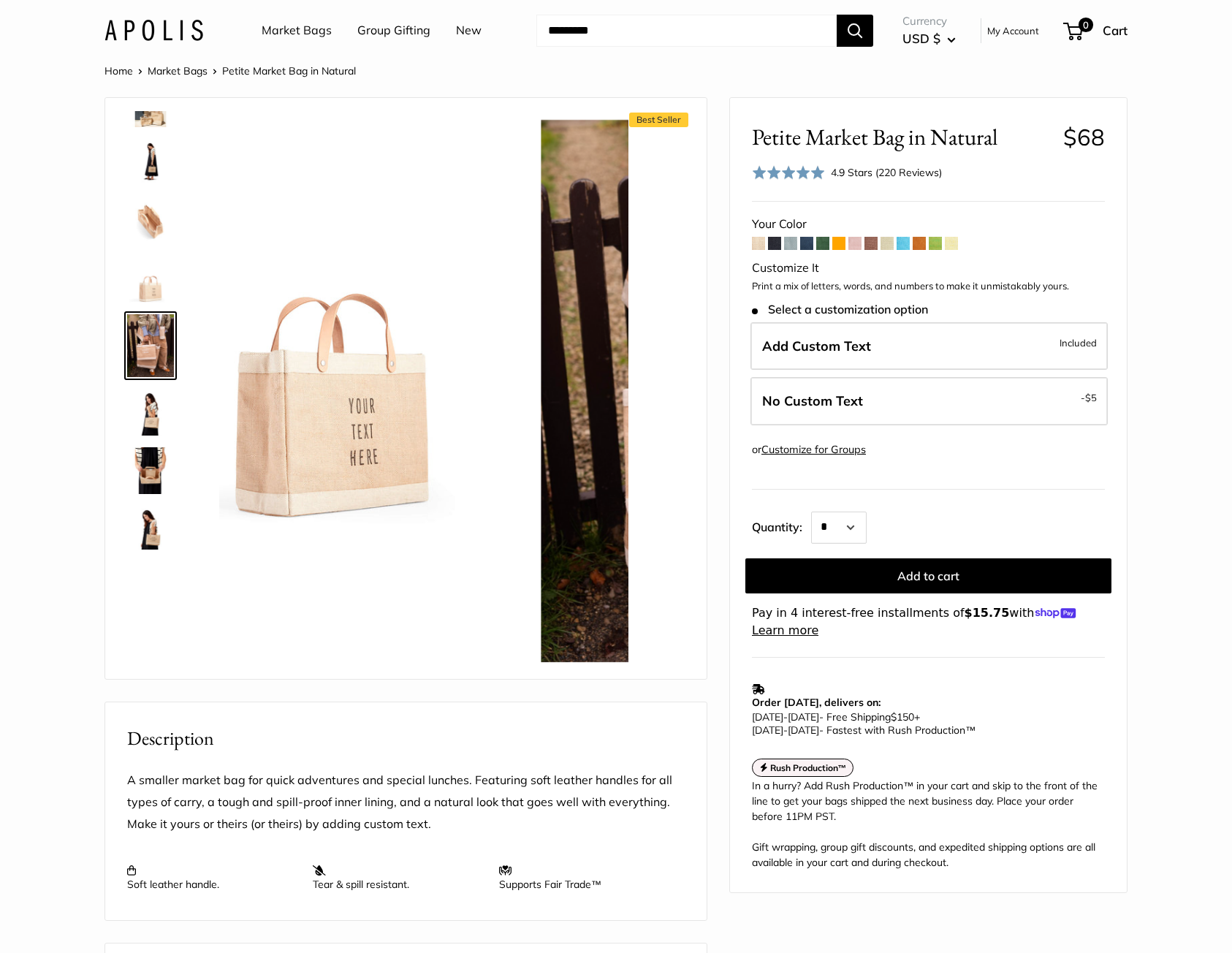
scroll to position [170, 0]
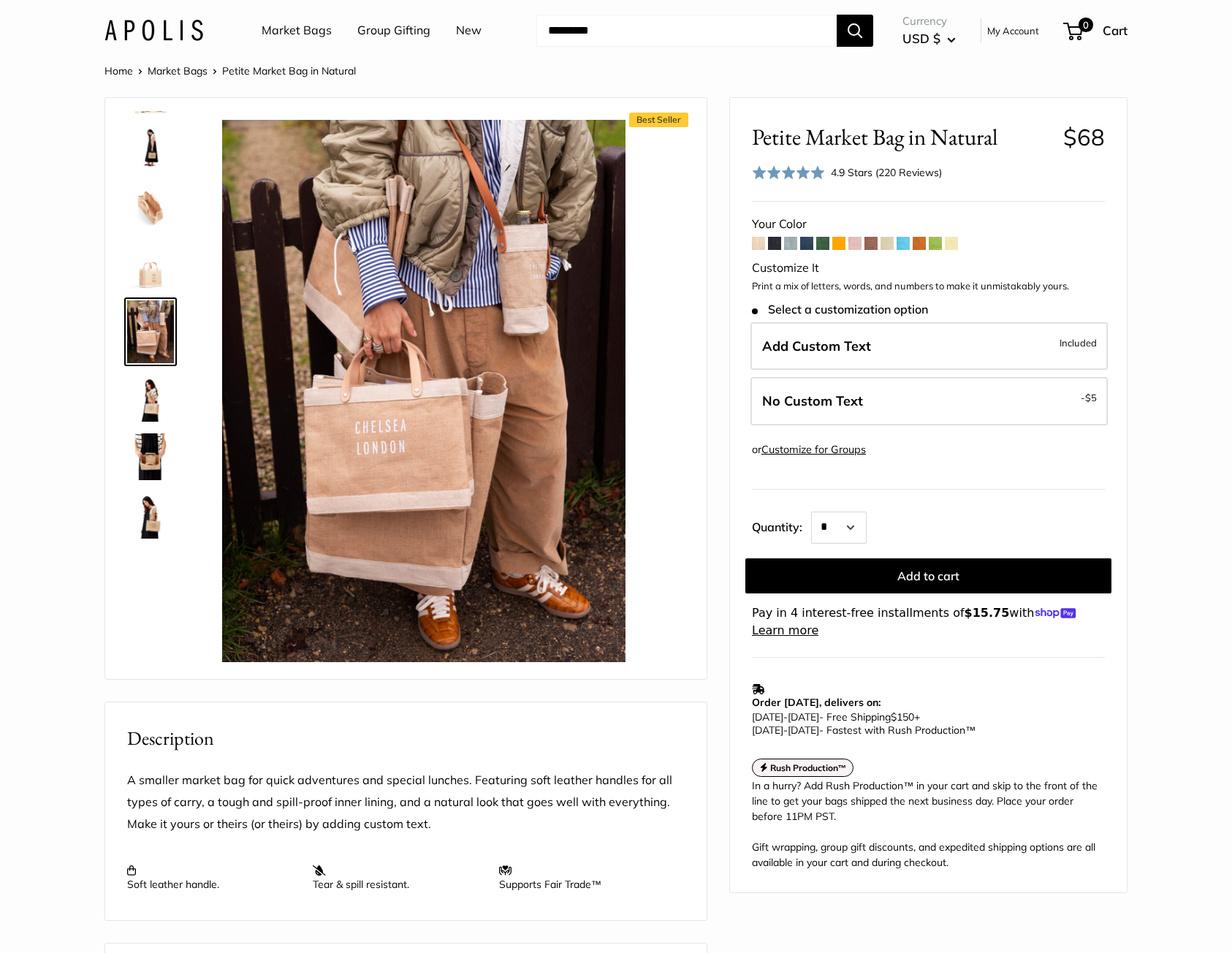
click at [813, 452] on link "Customize for Groups" at bounding box center [814, 449] width 104 height 14
